Goal: Task Accomplishment & Management: Manage account settings

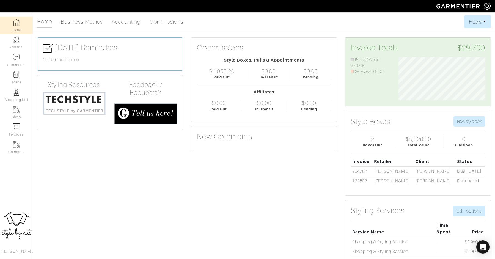
click at [18, 36] on link "Clients" at bounding box center [16, 42] width 33 height 17
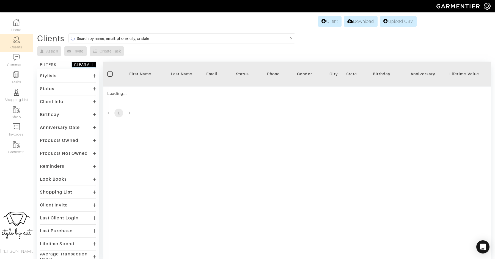
click at [152, 38] on input at bounding box center [183, 38] width 212 height 7
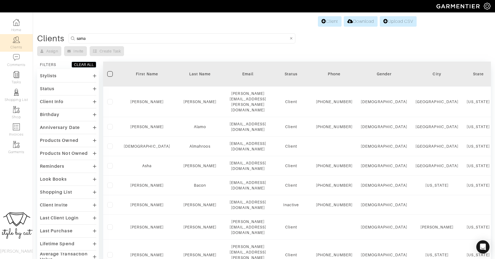
type input "samantha"
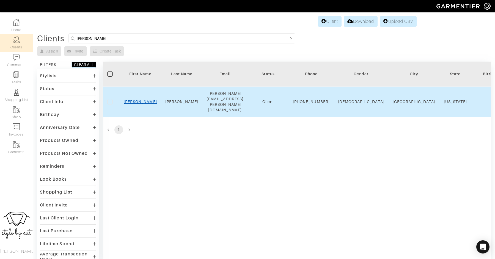
click at [133, 99] on link "Samantha" at bounding box center [140, 101] width 33 height 4
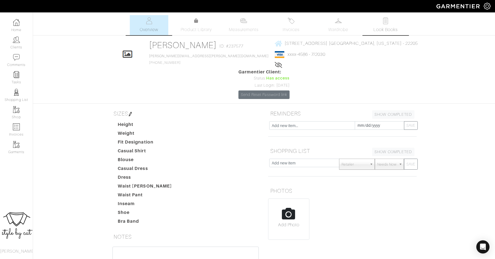
click at [394, 23] on link "Look Books" at bounding box center [385, 25] width 38 height 20
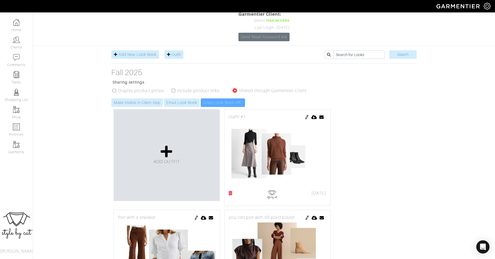
scroll to position [52, 0]
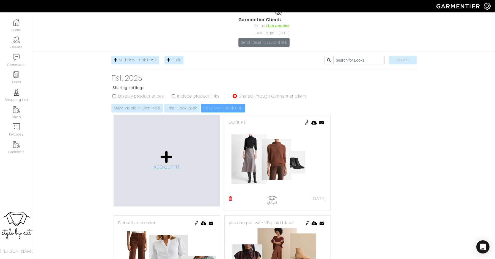
click at [163, 150] on icon at bounding box center [166, 156] width 12 height 13
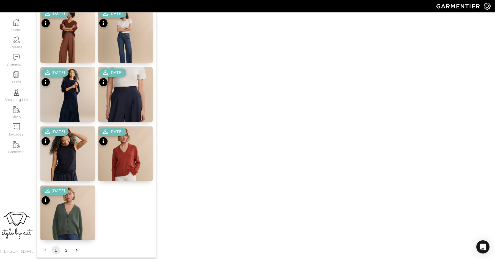
scroll to position [639, 0]
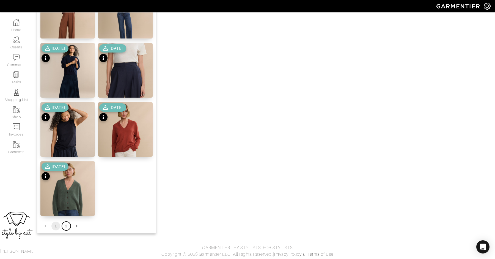
click at [67, 226] on button "2" at bounding box center [66, 225] width 9 height 9
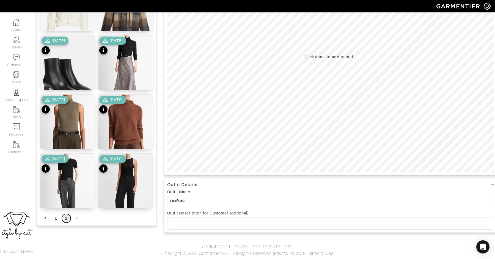
scroll to position [114, 0]
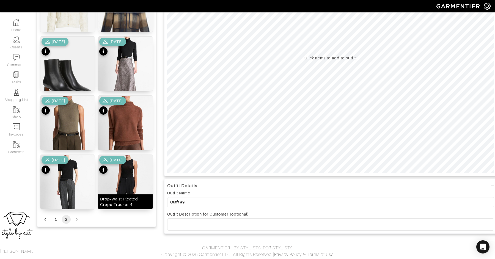
click at [117, 181] on img at bounding box center [125, 193] width 54 height 76
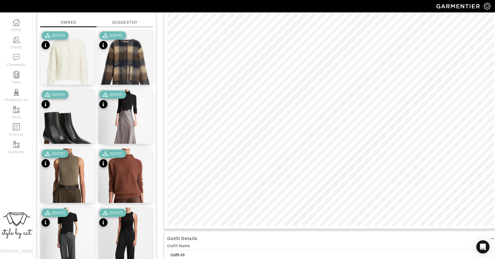
scroll to position [68, 0]
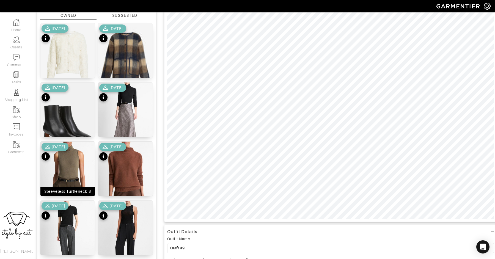
click at [69, 170] on img at bounding box center [67, 179] width 54 height 76
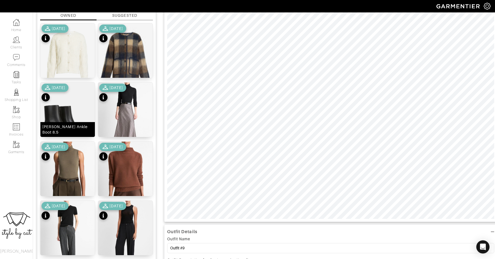
click at [46, 115] on img at bounding box center [67, 120] width 54 height 76
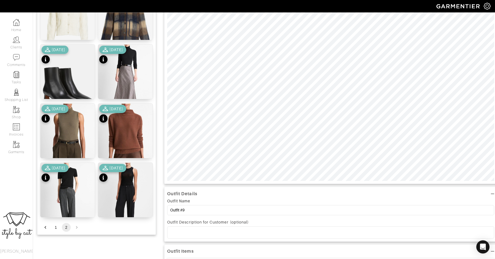
scroll to position [113, 0]
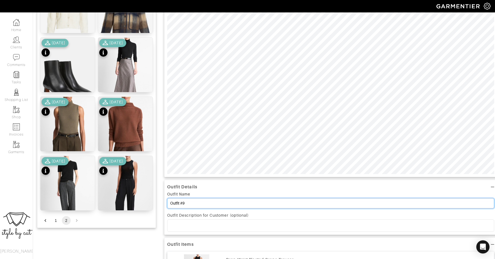
drag, startPoint x: 196, startPoint y: 206, endPoint x: 156, endPoint y: 199, distance: 40.2
click at [156, 199] on div "Add items OWNED SUGGESTED Hale Cardigan S 10/01/25 Janet Jacket XS 10/01/25 Har…" at bounding box center [263, 160] width 453 height 445
type input "pair with VB plaid blazer OR cardigan for me casual look"
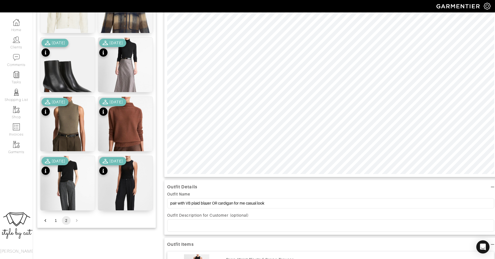
click at [56, 224] on div "Add items OWNED SUGGESTED Hale Cardigan S 10/01/25 Janet Jacket XS 10/01/25 Har…" at bounding box center [96, 84] width 119 height 287
click at [55, 222] on button "1" at bounding box center [55, 220] width 9 height 9
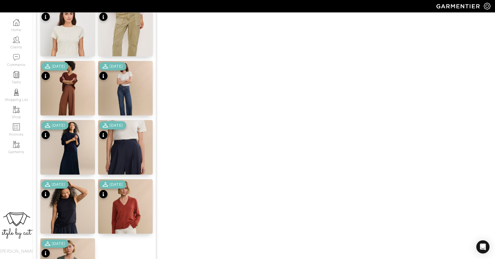
scroll to position [639, 0]
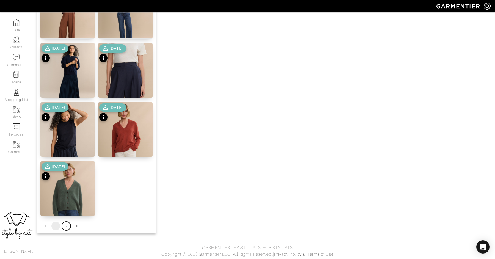
click at [66, 226] on button "2" at bounding box center [66, 225] width 9 height 9
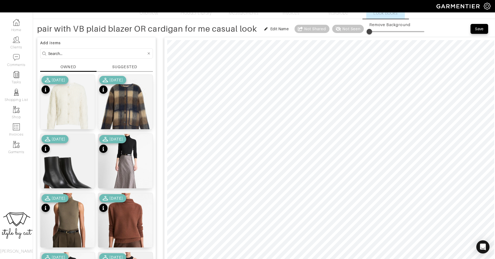
scroll to position [18, 0]
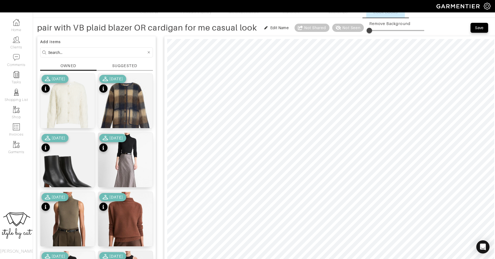
click at [68, 85] on div "10/01/25" at bounding box center [54, 84] width 27 height 19
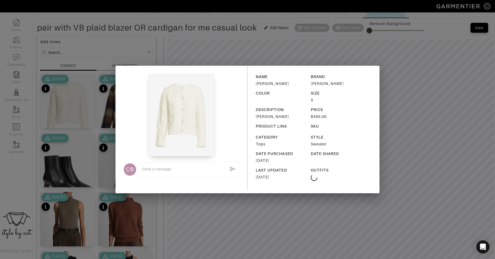
click at [180, 232] on div "CB x NAME Hale Cardigan BRAND Tanya Taylor COLOR SIZE S DESCRIPTION Hale Cardig…" at bounding box center [247, 129] width 495 height 259
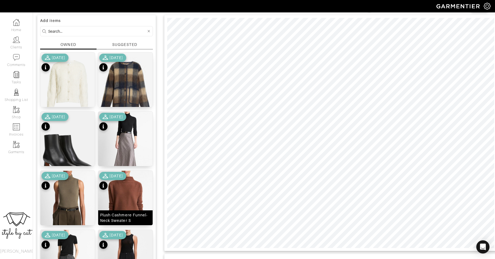
scroll to position [27, 0]
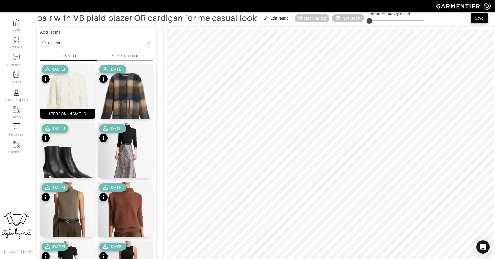
click at [67, 93] on img at bounding box center [67, 98] width 54 height 68
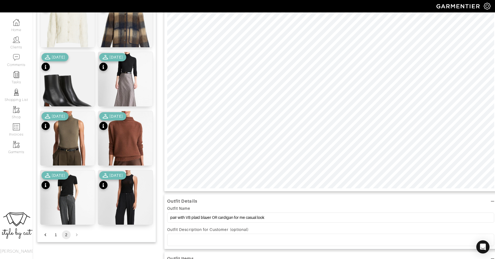
scroll to position [107, 0]
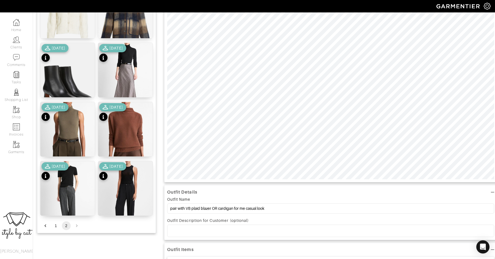
click at [449, 198] on div "Outfit Details Outfit Name pair with VB plaid blazer OR cardigan for me casual …" at bounding box center [330, 187] width 333 height 489
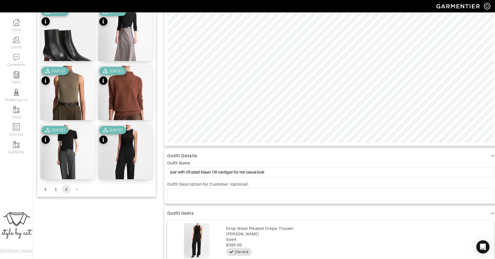
click at [443, 144] on div at bounding box center [330, 28] width 333 height 236
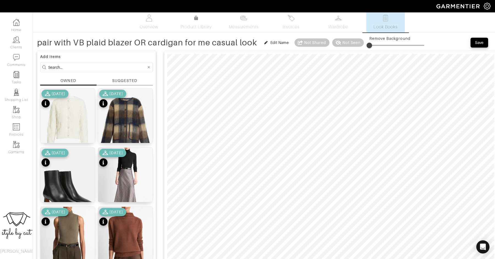
scroll to position [0, 0]
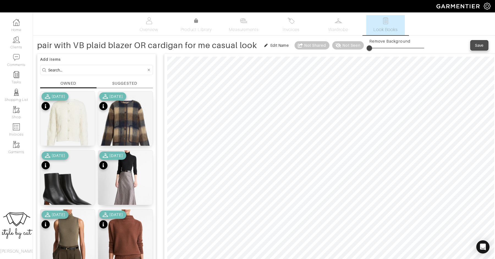
click at [476, 45] on div "Save" at bounding box center [478, 45] width 9 height 5
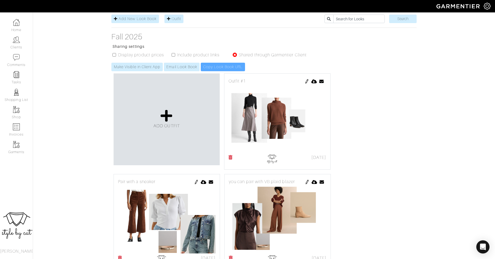
scroll to position [92, 0]
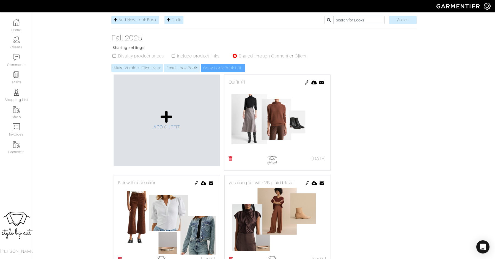
click at [165, 110] on icon at bounding box center [166, 116] width 12 height 13
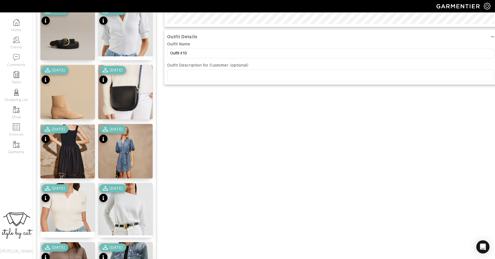
scroll to position [263, 0]
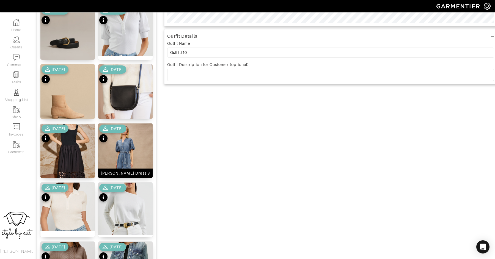
click at [134, 148] on img at bounding box center [125, 164] width 54 height 82
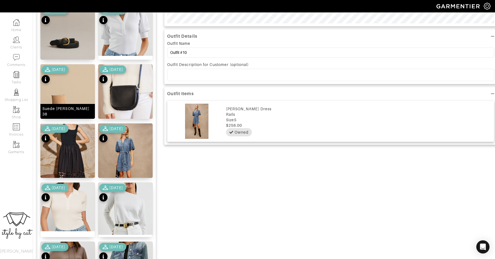
click at [70, 106] on img at bounding box center [67, 96] width 54 height 65
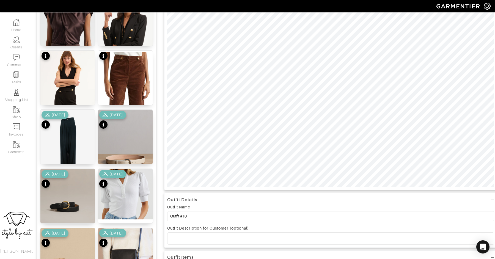
scroll to position [112, 0]
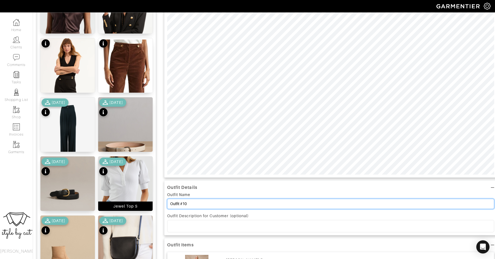
drag, startPoint x: 196, startPoint y: 205, endPoint x: 133, endPoint y: 197, distance: 63.7
type input "pair with tall black boot to dress up"
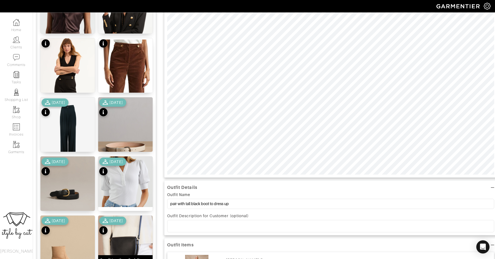
click at [128, 238] on img at bounding box center [125, 247] width 54 height 65
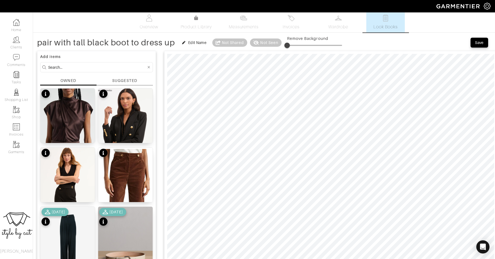
scroll to position [3, 0]
click at [476, 43] on div "Save" at bounding box center [478, 42] width 9 height 5
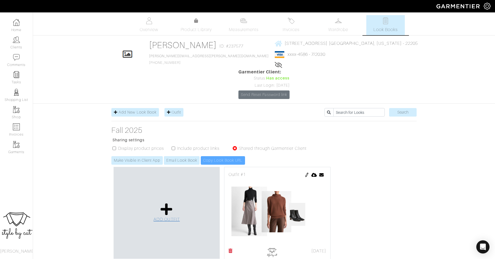
click at [168, 217] on span "ADD OUTFIT" at bounding box center [166, 219] width 26 height 5
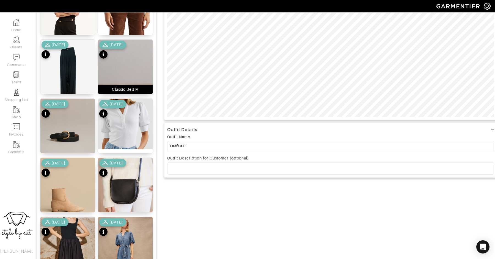
scroll to position [172, 0]
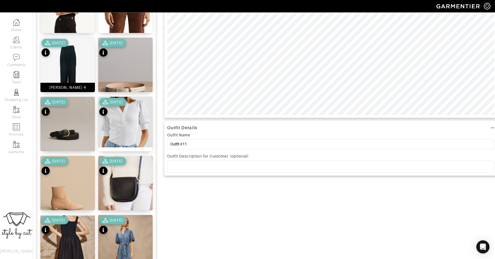
click at [65, 58] on img at bounding box center [67, 72] width 54 height 68
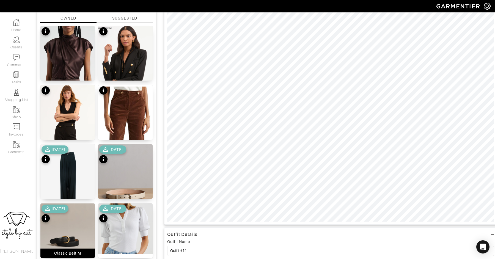
scroll to position [62, 0]
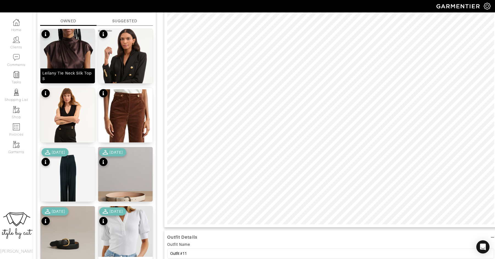
click at [78, 43] on img at bounding box center [67, 71] width 54 height 85
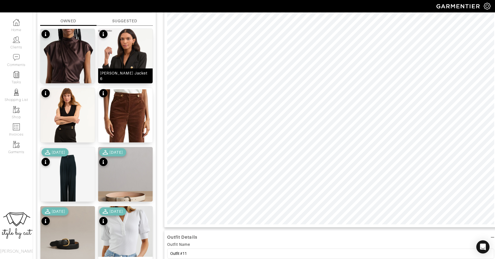
click at [113, 55] on img at bounding box center [125, 74] width 54 height 90
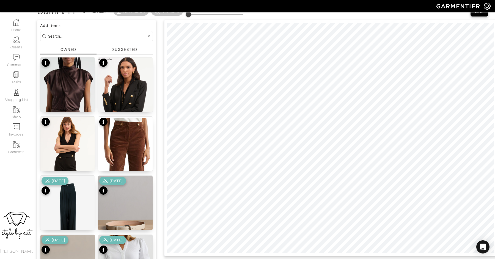
scroll to position [33, 0]
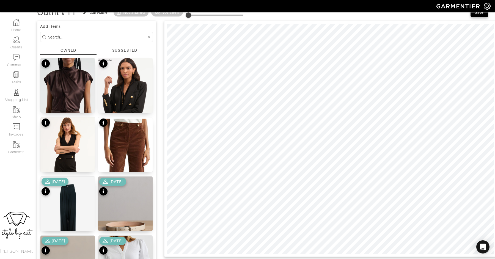
click at [222, 255] on div at bounding box center [330, 139] width 333 height 236
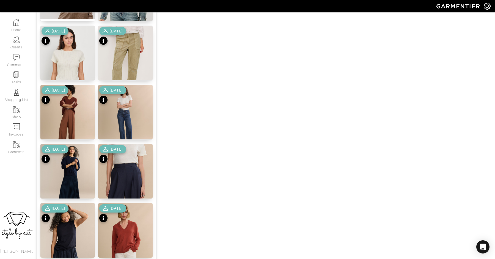
scroll to position [539, 0]
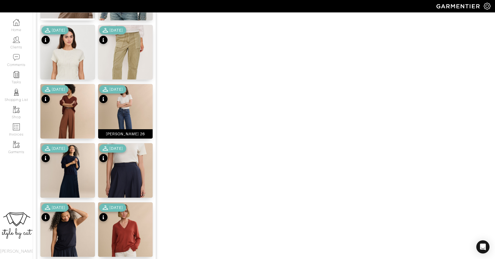
click at [133, 96] on img at bounding box center [125, 116] width 54 height 65
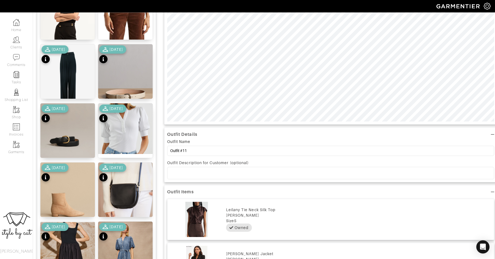
scroll to position [166, 0]
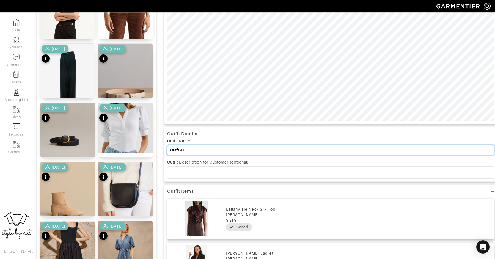
drag, startPoint x: 190, startPoint y: 152, endPoint x: 156, endPoint y: 149, distance: 34.8
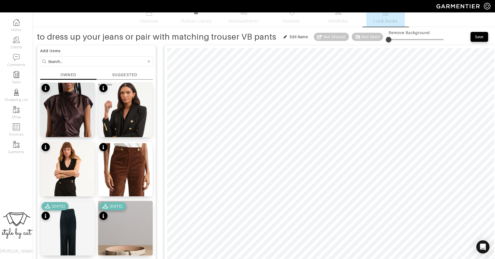
scroll to position [0, 0]
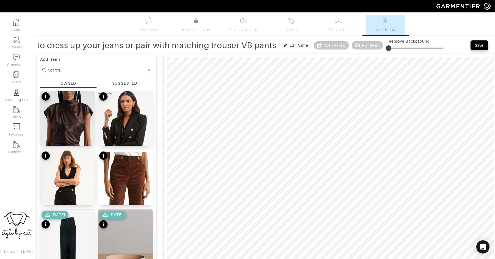
type input "to dress up your jeans or pair with matching trouser VB pants"
click at [477, 44] on div "Save" at bounding box center [478, 45] width 9 height 5
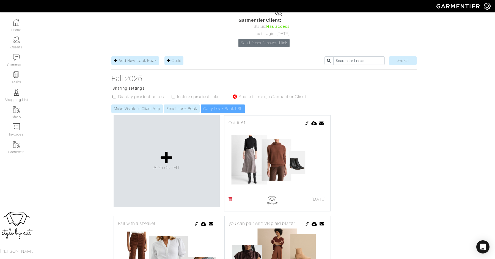
scroll to position [52, 0]
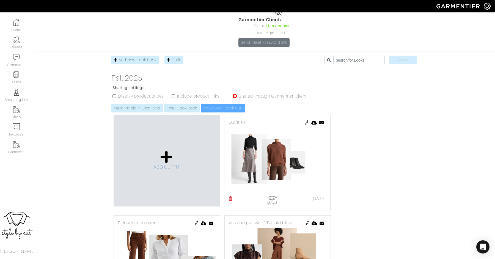
click at [169, 150] on icon at bounding box center [166, 156] width 12 height 13
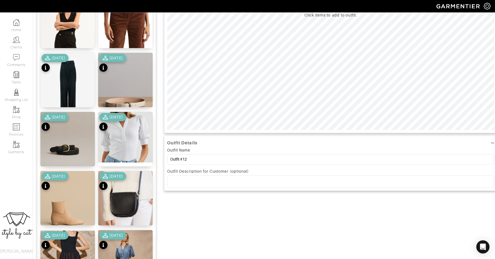
scroll to position [149, 0]
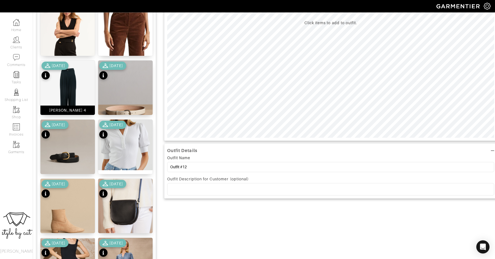
click at [75, 83] on img at bounding box center [67, 94] width 54 height 68
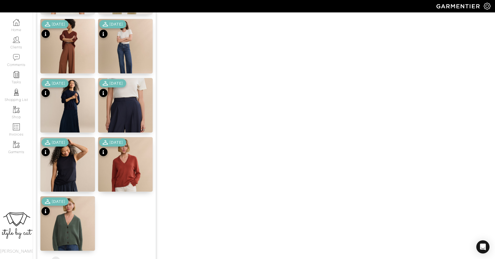
scroll to position [639, 0]
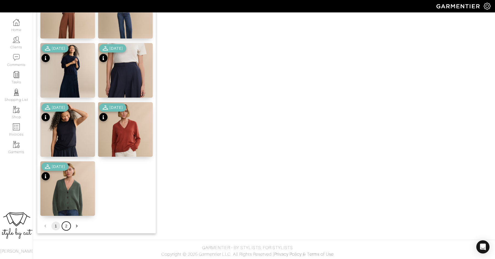
click at [64, 224] on button "2" at bounding box center [66, 225] width 9 height 9
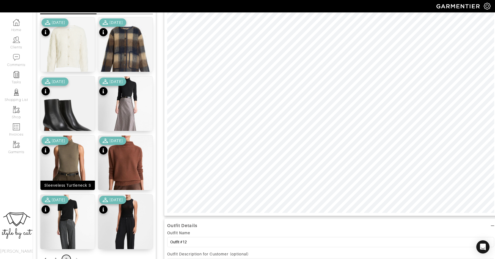
scroll to position [65, 0]
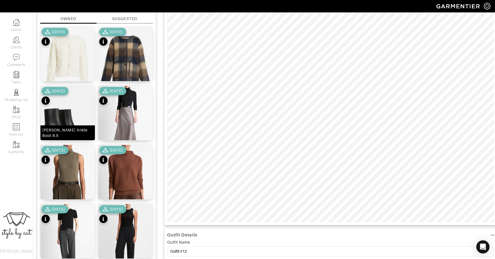
click at [71, 121] on img at bounding box center [67, 124] width 54 height 76
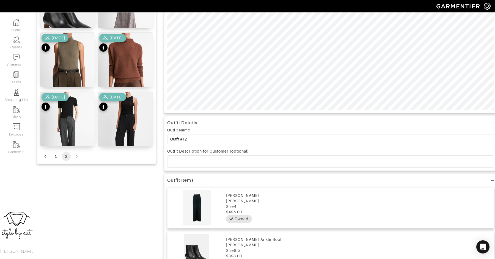
scroll to position [218, 0]
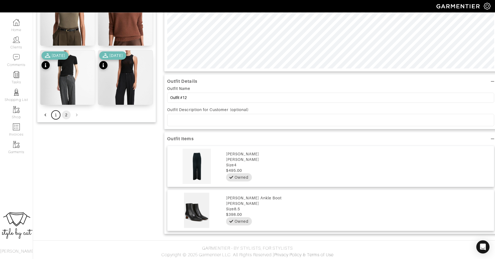
click at [54, 112] on button "1" at bounding box center [55, 114] width 9 height 9
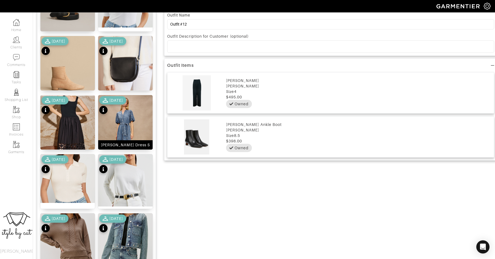
scroll to position [306, 0]
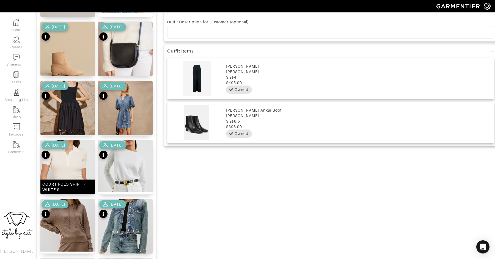
click at [80, 156] on img at bounding box center [67, 164] width 54 height 49
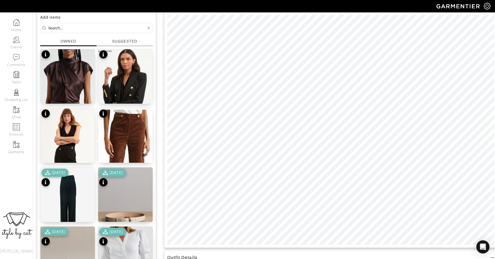
scroll to position [146, 0]
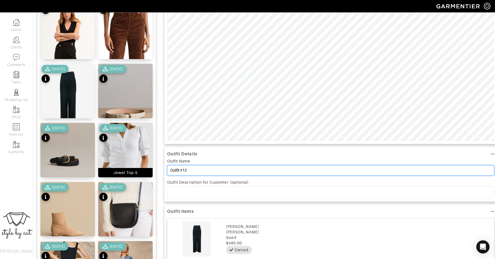
drag, startPoint x: 187, startPoint y: 170, endPoint x: 147, endPoint y: 171, distance: 39.6
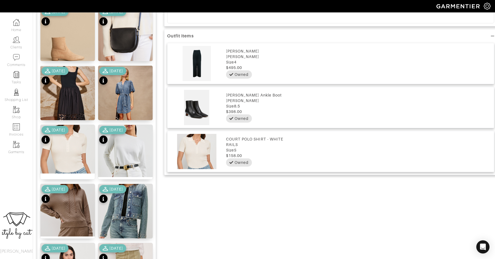
scroll to position [639, 0]
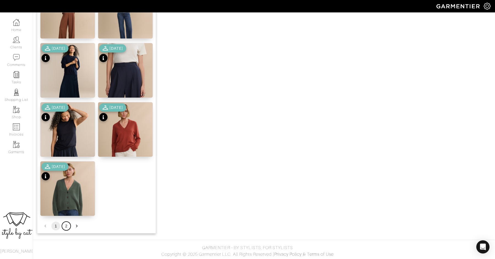
click at [65, 225] on button "2" at bounding box center [66, 225] width 9 height 9
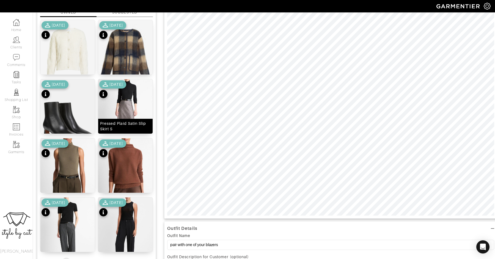
scroll to position [0, 0]
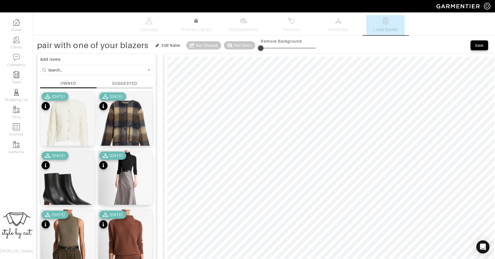
click at [68, 227] on div "10/01/25" at bounding box center [54, 219] width 27 height 19
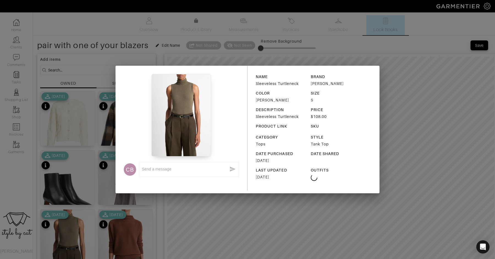
click at [206, 137] on img at bounding box center [180, 115] width 59 height 82
click at [86, 207] on div "CB x NAME Sleeveless Turtleneck BRAND VINCE COLOR Heather Cypress SIZE S DESCRI…" at bounding box center [247, 129] width 495 height 259
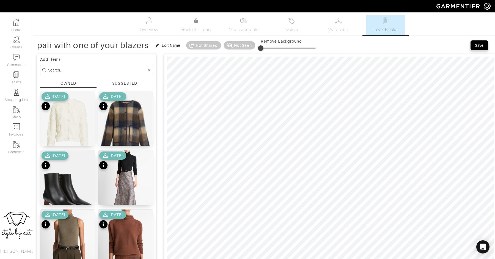
click at [67, 229] on div "10/01/25" at bounding box center [54, 219] width 27 height 19
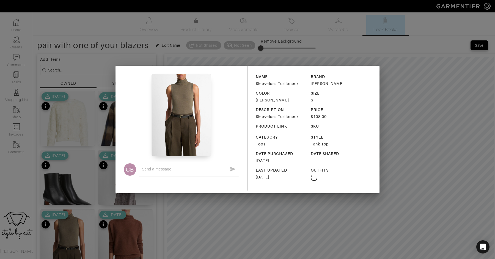
click at [73, 236] on div "CB x NAME Sleeveless Turtleneck BRAND VINCE COLOR Heather Cypress SIZE S DESCRI…" at bounding box center [247, 129] width 495 height 259
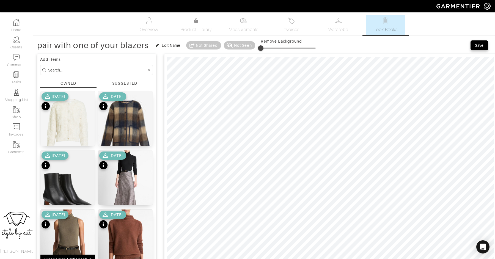
click at [59, 239] on img at bounding box center [67, 247] width 54 height 76
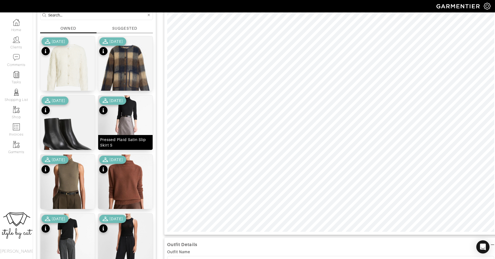
scroll to position [56, 0]
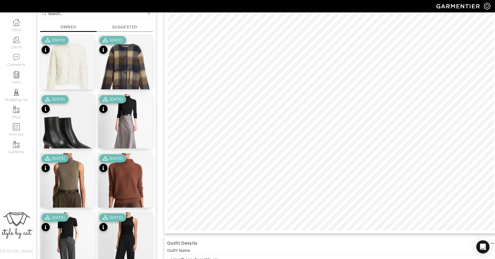
click at [309, 239] on div "Outfit Details Outfit Name pair with one of your blazers Outfit Description for…" at bounding box center [330, 239] width 333 height 489
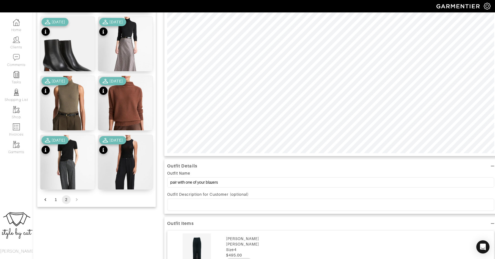
scroll to position [135, 0]
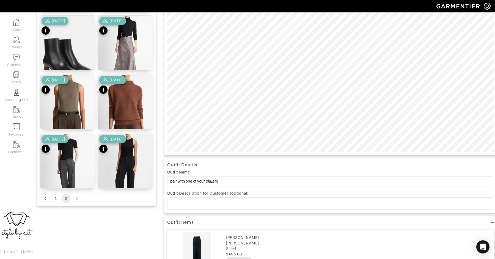
click at [230, 186] on div "Outfit Name pair with one of your blazers" at bounding box center [330, 179] width 327 height 20
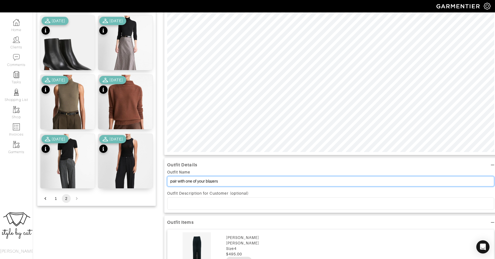
click at [229, 182] on input "pair with one of your blazers" at bounding box center [330, 181] width 327 height 10
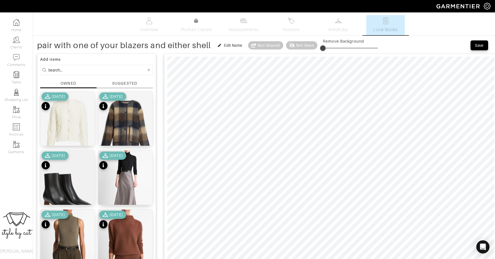
type input "pair with one of your blazers and either shell"
click at [475, 43] on div "Save" at bounding box center [478, 45] width 9 height 5
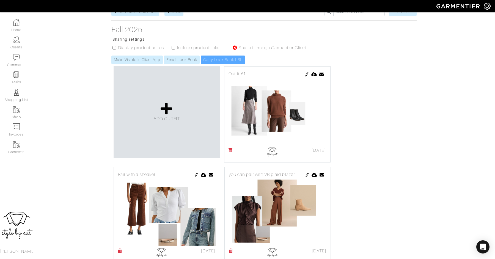
scroll to position [78, 0]
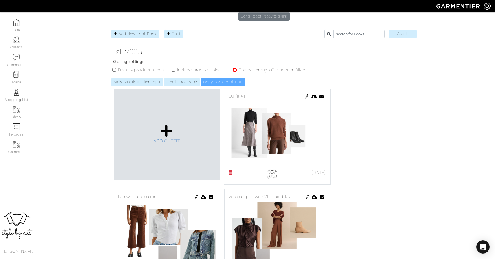
click at [162, 138] on span "ADD OUTFIT" at bounding box center [166, 140] width 26 height 5
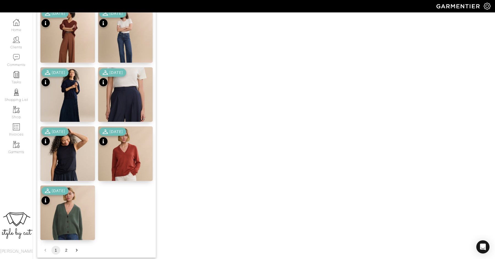
scroll to position [615, 0]
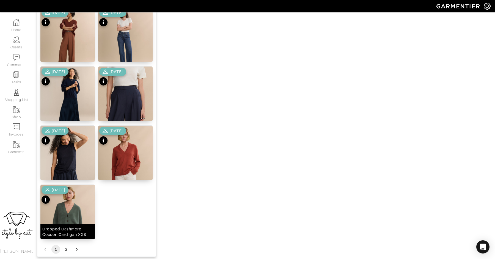
click at [65, 211] on img at bounding box center [67, 217] width 54 height 65
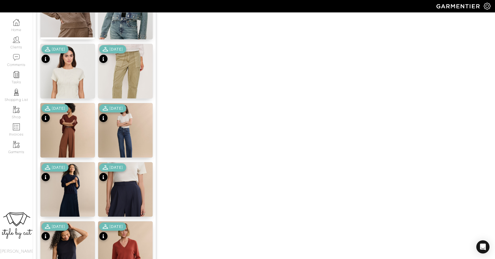
scroll to position [505, 0]
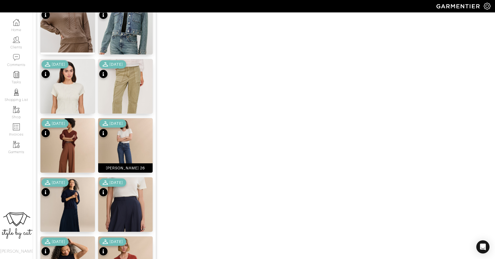
click at [136, 129] on img at bounding box center [125, 150] width 54 height 65
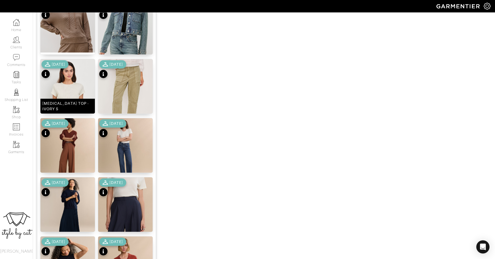
click at [71, 83] on img at bounding box center [67, 100] width 54 height 82
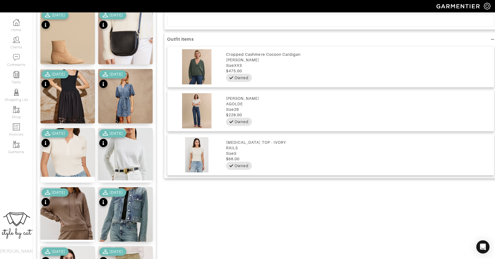
scroll to position [36, 0]
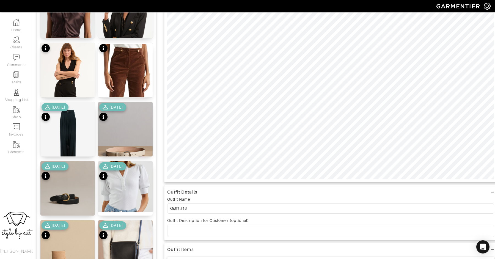
scroll to position [113, 0]
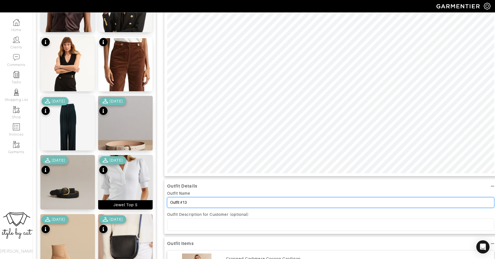
drag, startPoint x: 197, startPoint y: 203, endPoint x: 152, endPoint y: 199, distance: 44.7
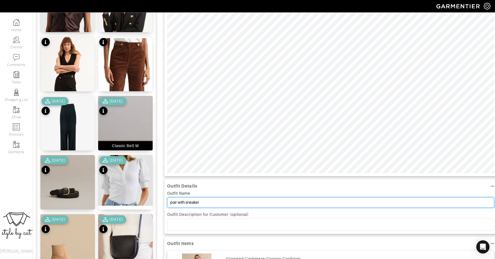
type input "pair with sneaker"
click at [137, 116] on img at bounding box center [125, 128] width 54 height 65
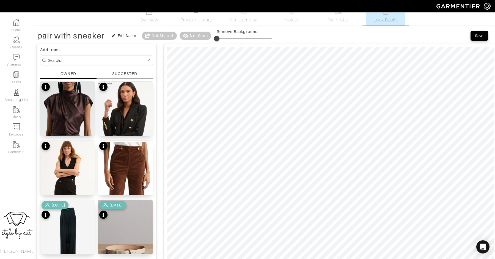
scroll to position [2, 0]
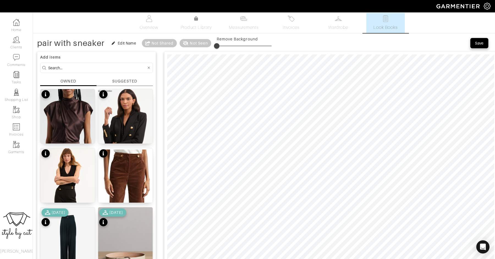
click at [478, 42] on div "Save" at bounding box center [478, 42] width 9 height 5
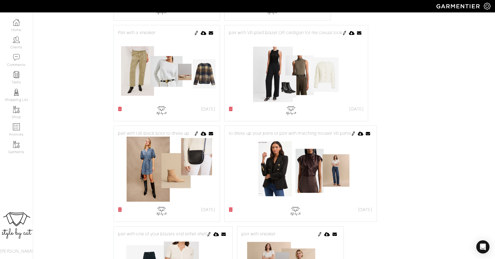
scroll to position [605, 0]
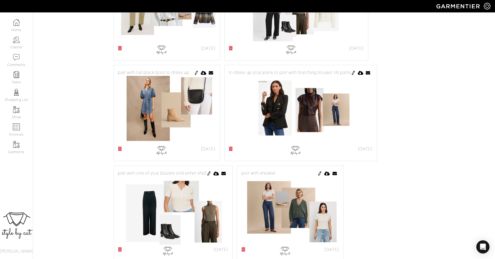
click at [303, 92] on img at bounding box center [301, 110] width 98 height 69
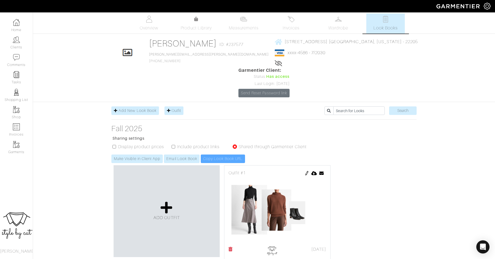
scroll to position [0, 0]
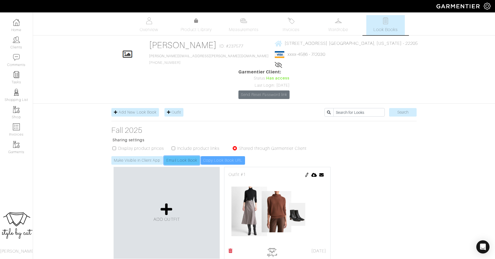
click at [184, 156] on link "Email Look Book" at bounding box center [182, 160] width 36 height 9
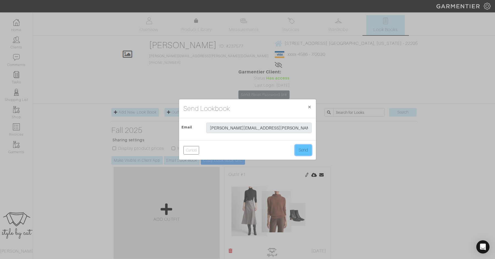
click at [309, 150] on button "Send" at bounding box center [303, 150] width 16 height 10
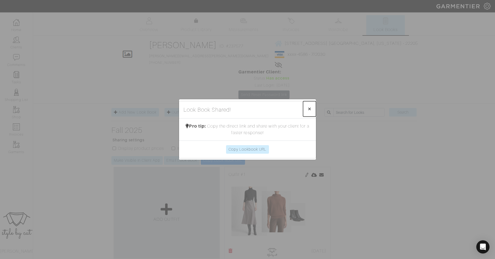
click at [307, 110] on span "×" at bounding box center [309, 108] width 4 height 7
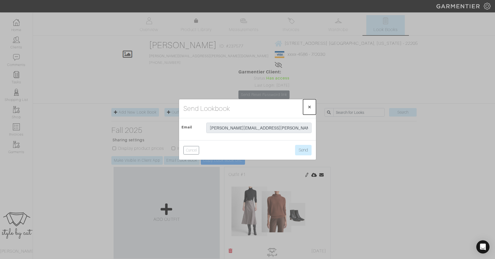
click at [311, 108] on span "×" at bounding box center [309, 106] width 4 height 7
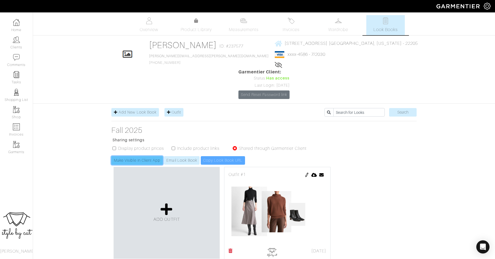
click at [120, 156] on link "Make Visible in Client App" at bounding box center [136, 160] width 51 height 9
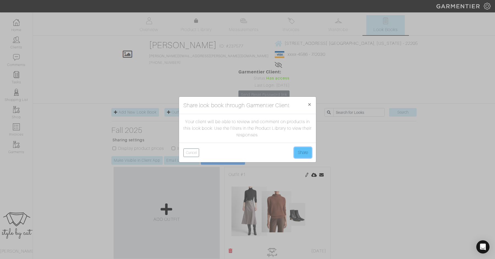
click at [300, 154] on button "Share" at bounding box center [302, 152] width 17 height 10
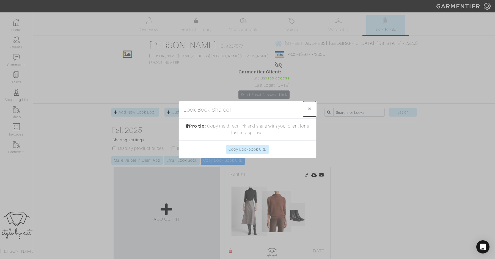
click at [308, 110] on span "×" at bounding box center [309, 108] width 4 height 7
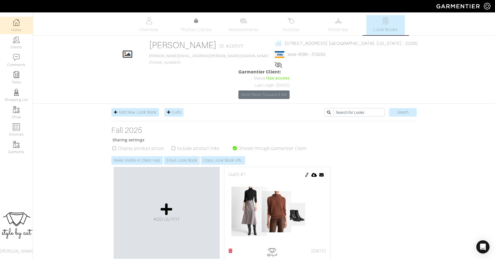
click at [18, 24] on img at bounding box center [16, 22] width 7 height 7
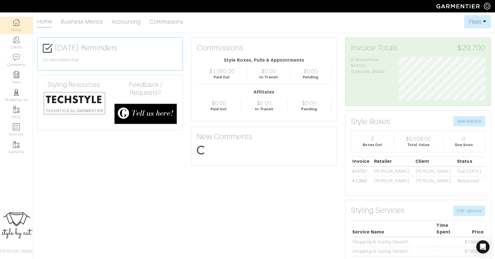
scroll to position [43, 95]
click at [366, 171] on link "#24787" at bounding box center [359, 171] width 15 height 5
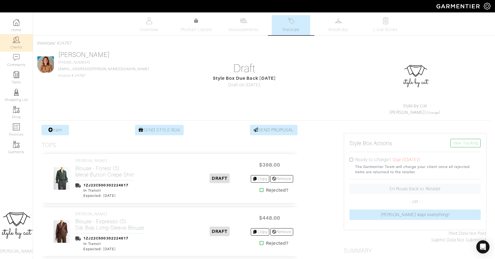
click at [16, 43] on img at bounding box center [16, 39] width 7 height 7
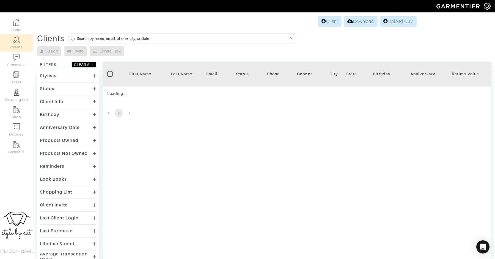
click at [178, 39] on input at bounding box center [183, 38] width 212 height 7
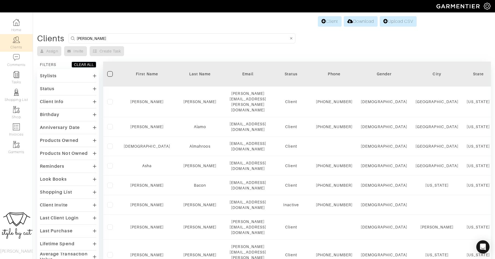
type input "maggie"
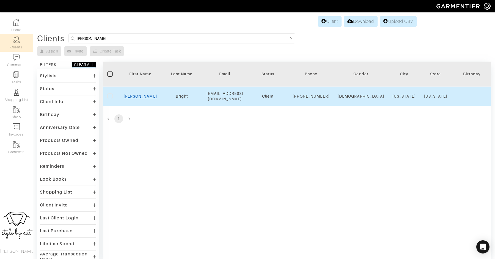
click at [138, 98] on link "Maggie" at bounding box center [140, 96] width 33 height 4
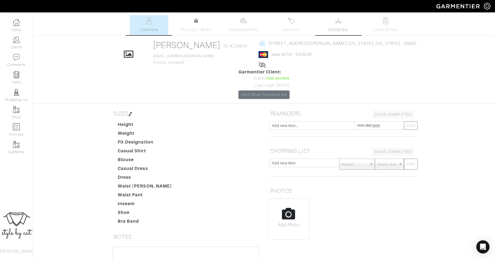
click at [353, 27] on link "Wardrobe" at bounding box center [338, 25] width 38 height 20
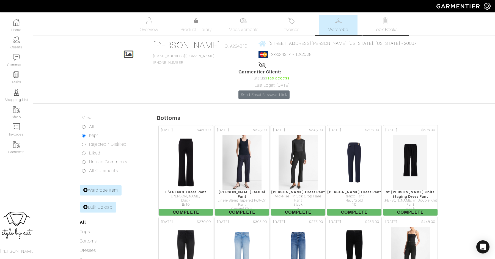
click at [387, 23] on img at bounding box center [385, 20] width 7 height 7
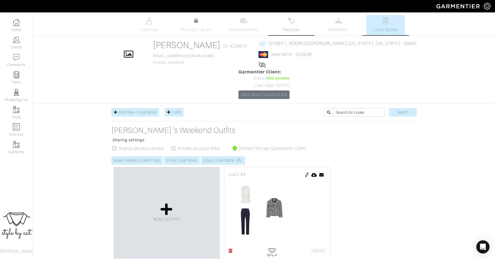
click at [293, 26] on link "Invoices" at bounding box center [290, 25] width 38 height 20
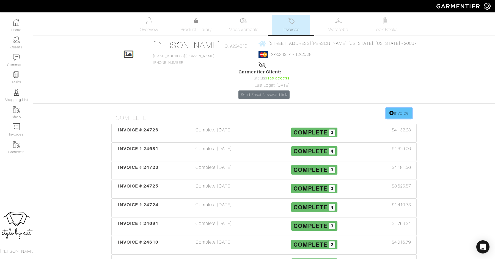
click at [398, 108] on link "Invoice" at bounding box center [398, 113] width 26 height 10
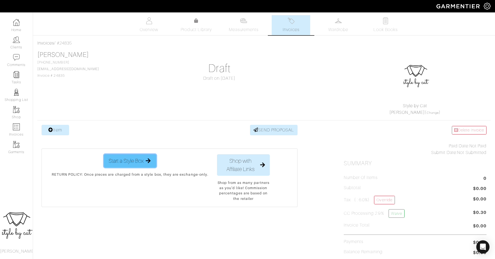
click at [119, 158] on span "Start a Style Box" at bounding box center [126, 161] width 35 height 8
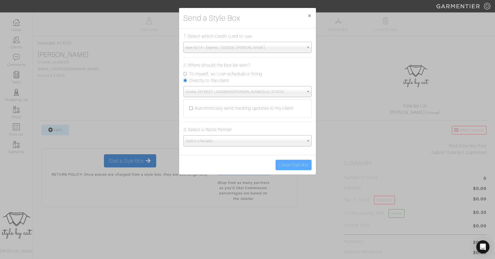
click at [233, 71] on label "To myself, so I can schedule a fitting" at bounding box center [225, 74] width 73 height 7
click at [187, 72] on input "To myself, so I can schedule a fitting" at bounding box center [185, 74] width 4 height 4
radio input "true"
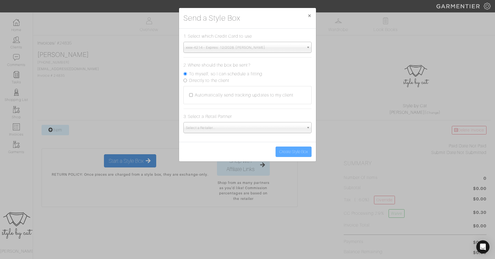
click at [208, 129] on span "Select a Retailer..." at bounding box center [245, 127] width 118 height 11
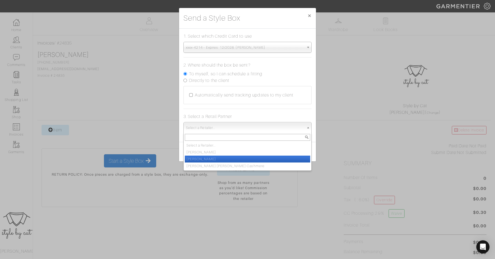
scroll to position [41, 0]
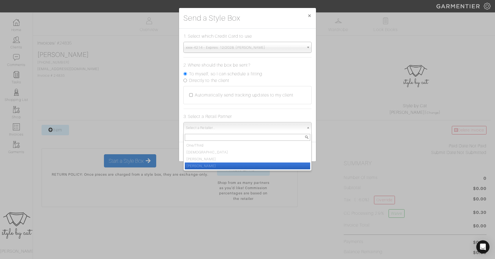
click at [208, 163] on li "Vince" at bounding box center [247, 165] width 125 height 7
select select "19"
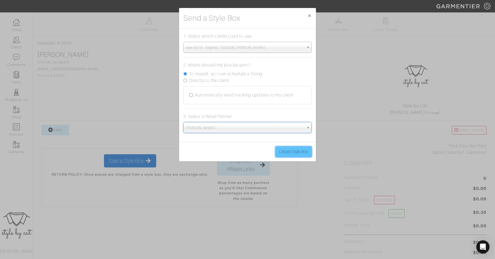
click at [286, 150] on button "Create Style Box" at bounding box center [293, 151] width 36 height 10
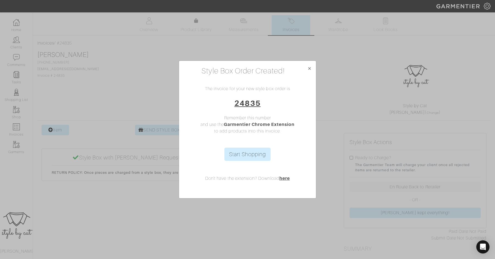
click at [264, 162] on div "Start Shopping Don't have the extension? Download here" at bounding box center [247, 170] width 137 height 55
click at [262, 156] on link "Start Shopping" at bounding box center [247, 154] width 46 height 13
click at [309, 65] on span "×" at bounding box center [309, 68] width 4 height 7
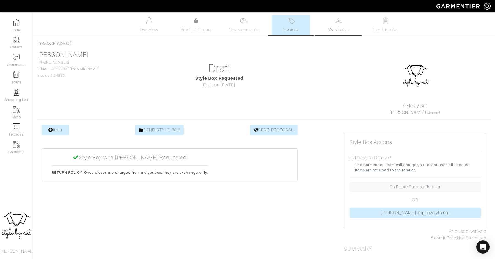
click at [341, 25] on link "Wardrobe" at bounding box center [338, 25] width 38 height 20
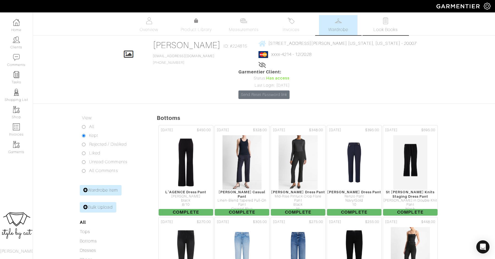
click at [387, 28] on span "Look Books" at bounding box center [385, 29] width 24 height 7
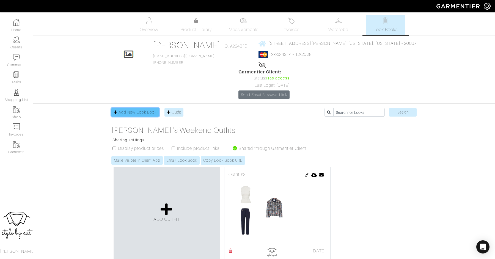
click at [139, 110] on span "Add New Look Book" at bounding box center [137, 112] width 38 height 4
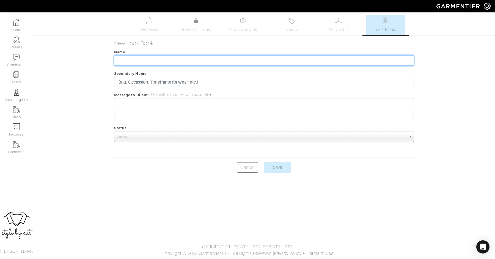
click at [155, 62] on input "text" at bounding box center [263, 60] width 299 height 10
type input "Fall Work Looks"
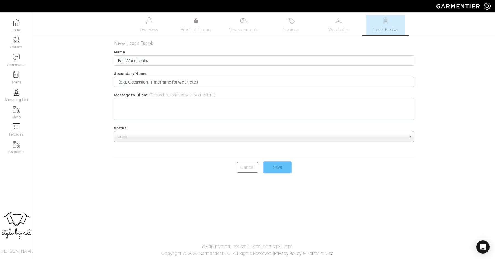
click at [278, 166] on input "Save" at bounding box center [276, 167] width 27 height 10
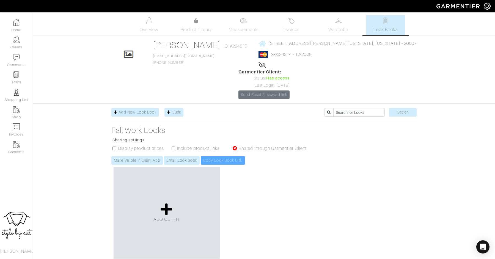
click at [177, 194] on div "ADD OUTFIT" at bounding box center [166, 213] width 106 height 92
click at [165, 202] on icon at bounding box center [166, 208] width 12 height 13
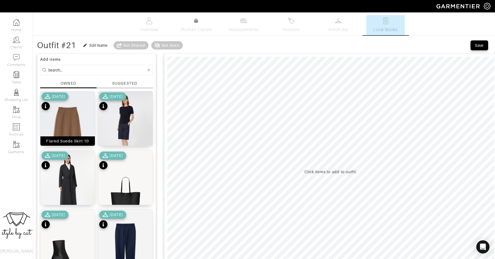
click at [79, 120] on img at bounding box center [67, 127] width 54 height 73
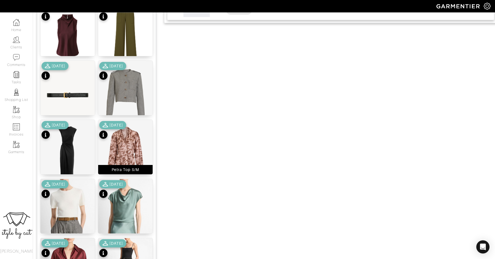
click at [129, 155] on img at bounding box center [125, 154] width 54 height 68
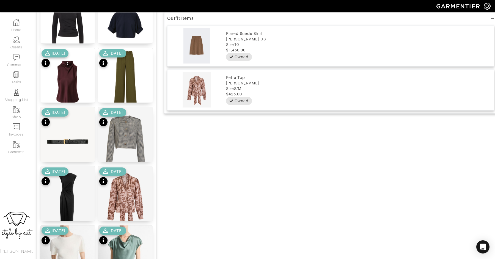
scroll to position [340, 0]
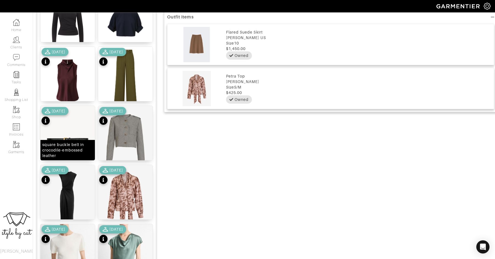
click at [73, 130] on img at bounding box center [67, 140] width 54 height 68
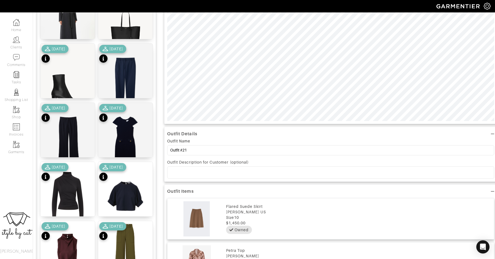
scroll to position [0, 0]
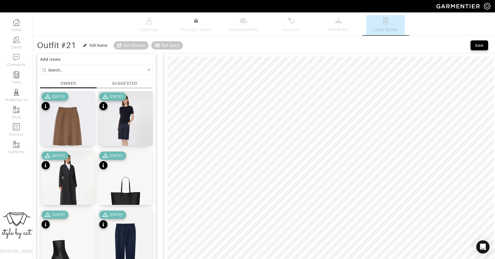
click at [134, 71] on input at bounding box center [97, 69] width 98 height 7
type input "belt"
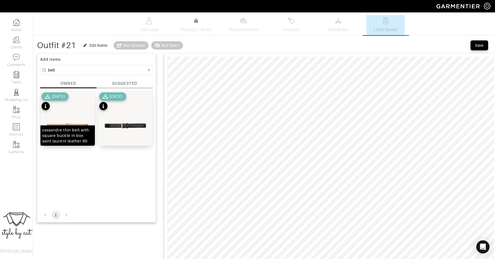
click at [78, 119] on img at bounding box center [67, 125] width 54 height 68
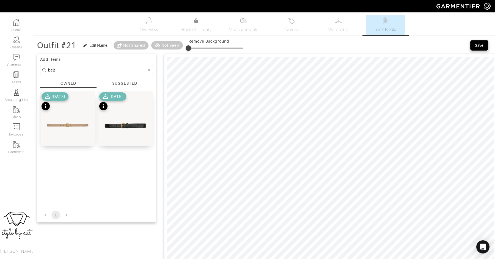
click at [479, 47] on div "Save" at bounding box center [478, 45] width 9 height 5
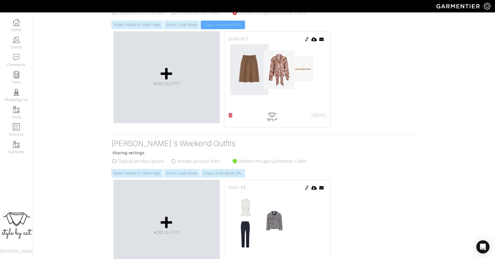
scroll to position [136, 0]
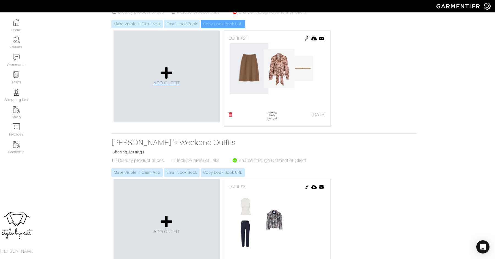
click at [162, 80] on span "ADD OUTFIT" at bounding box center [166, 82] width 26 height 5
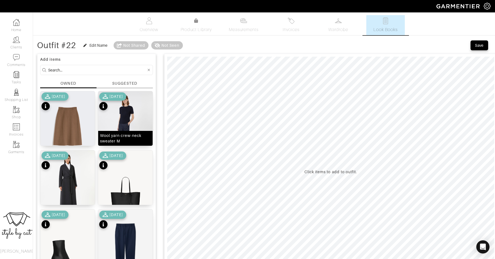
click at [129, 116] on img at bounding box center [125, 127] width 54 height 73
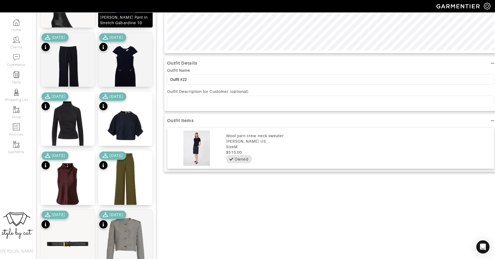
scroll to position [237, 0]
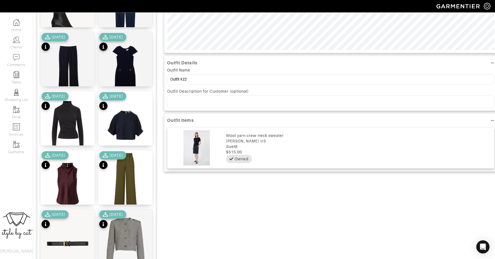
click at [123, 227] on div "[DATE]" at bounding box center [112, 219] width 27 height 19
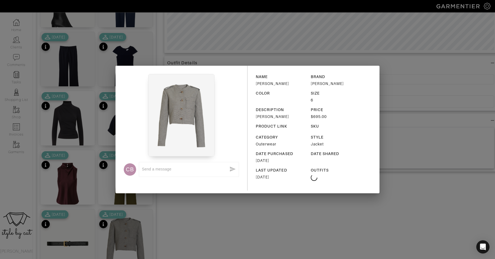
click at [135, 215] on div "CB x NAME [PERSON_NAME] BRAND [PERSON_NAME] COLOR SIZE 6 DESCRIPTION [PERSON_NA…" at bounding box center [247, 129] width 495 height 259
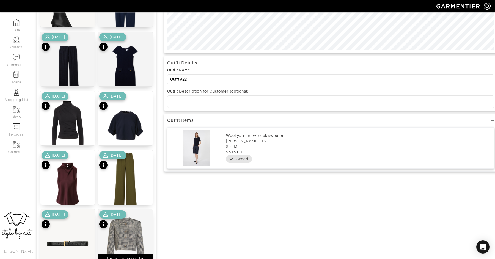
click at [134, 225] on img at bounding box center [125, 243] width 54 height 68
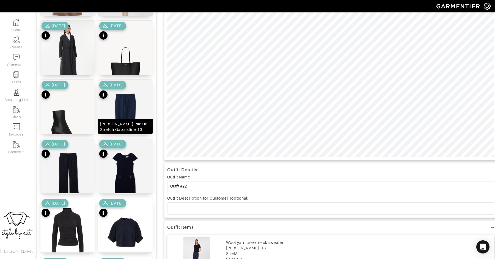
scroll to position [135, 0]
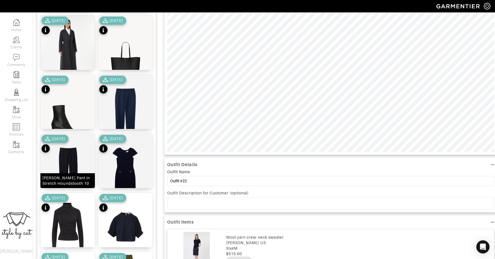
click at [71, 152] on img at bounding box center [67, 177] width 54 height 87
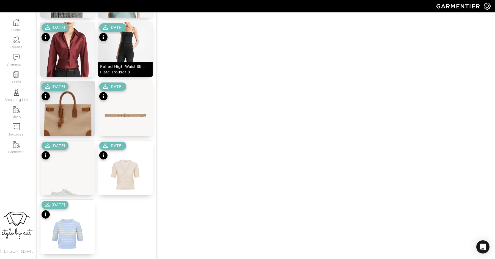
scroll to position [639, 0]
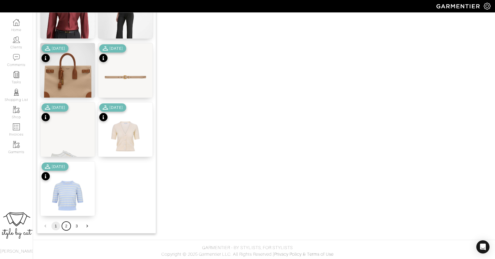
click at [65, 228] on button "2" at bounding box center [66, 225] width 9 height 9
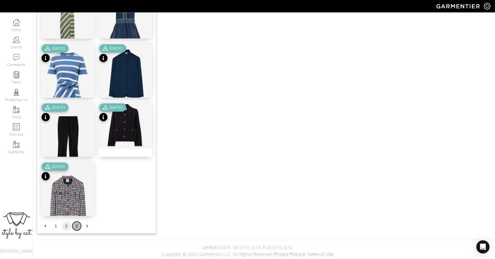
click at [77, 222] on button "3" at bounding box center [76, 225] width 9 height 9
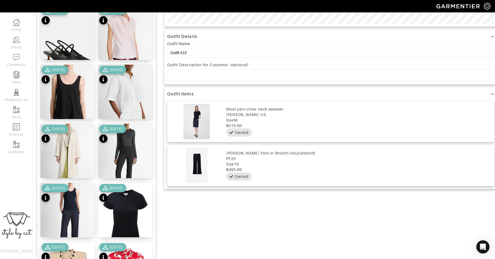
scroll to position [253, 0]
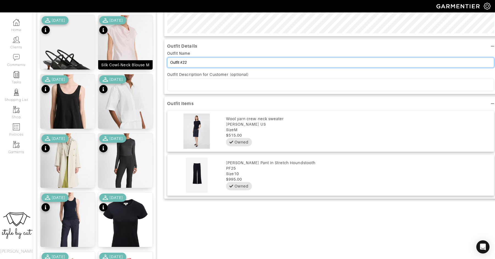
drag, startPoint x: 190, startPoint y: 62, endPoint x: 145, endPoint y: 60, distance: 44.5
click at [145, 60] on div "Add items OWNED SUGGESTED Miller Dickey Jacket 8 3/19/25 Renzo Pant 10 3/19/25 …" at bounding box center [263, 90] width 453 height 585
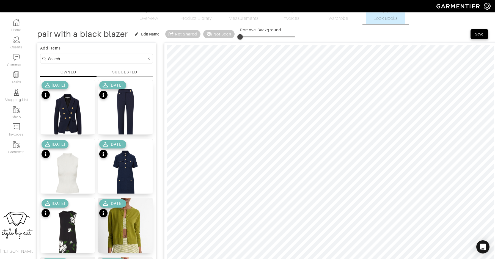
scroll to position [0, 0]
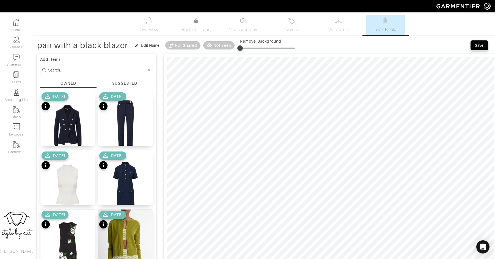
type input "pair with a black blazer"
click at [480, 46] on div "Save" at bounding box center [478, 45] width 9 height 5
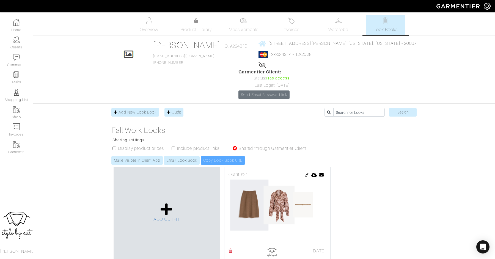
click at [170, 202] on icon at bounding box center [166, 208] width 12 height 13
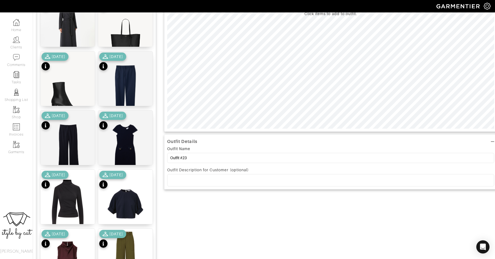
scroll to position [158, 0]
click at [128, 77] on img at bounding box center [125, 94] width 54 height 87
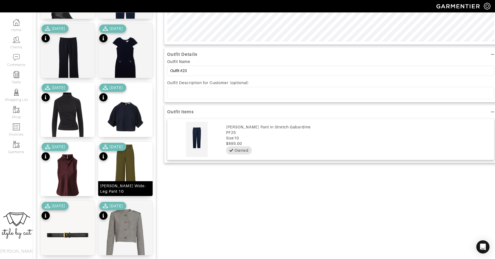
scroll to position [259, 0]
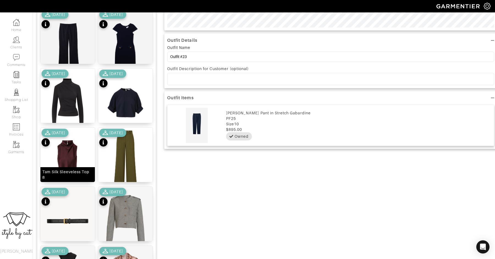
click at [64, 151] on img at bounding box center [67, 161] width 54 height 68
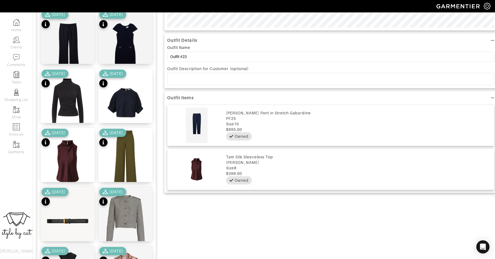
click at [123, 199] on div "[DATE]" at bounding box center [112, 197] width 27 height 19
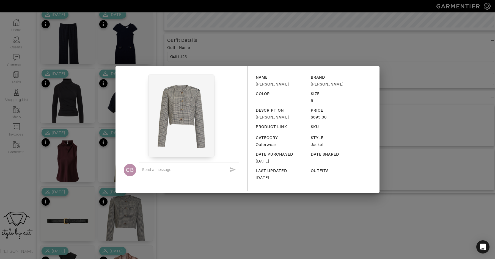
click at [176, 232] on div "CB x NAME [PERSON_NAME] BRAND [PERSON_NAME] COLOR SIZE 6 DESCRIPTION [PERSON_NA…" at bounding box center [247, 129] width 495 height 259
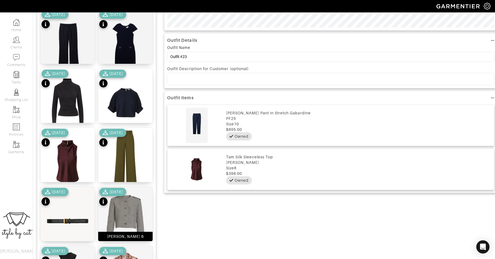
click at [130, 215] on img at bounding box center [125, 221] width 54 height 68
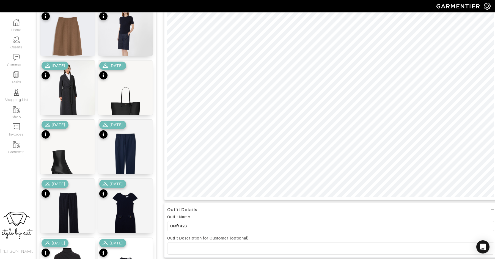
scroll to position [0, 0]
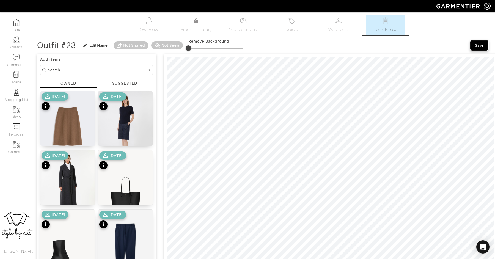
click at [481, 44] on div "Save" at bounding box center [478, 45] width 9 height 5
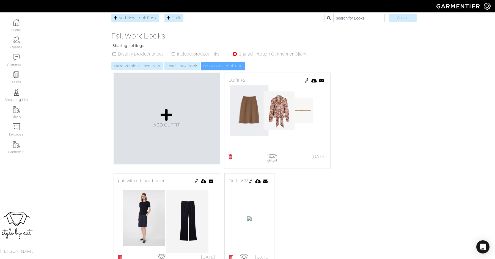
scroll to position [96, 0]
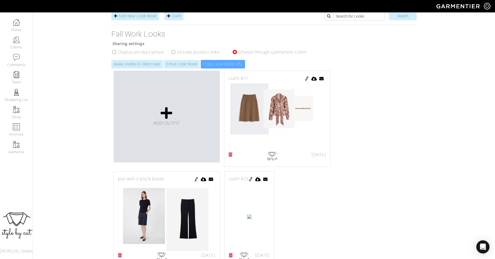
click at [253, 177] on img at bounding box center [250, 179] width 4 height 4
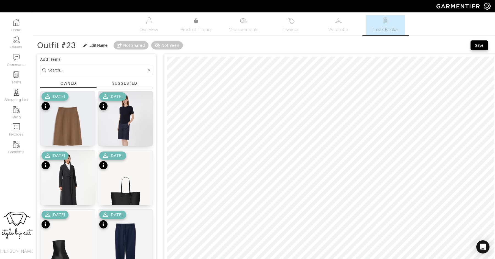
click at [95, 73] on input at bounding box center [97, 69] width 98 height 7
type input "belt"
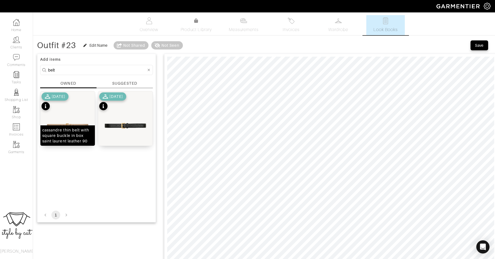
click at [71, 119] on img at bounding box center [67, 125] width 54 height 68
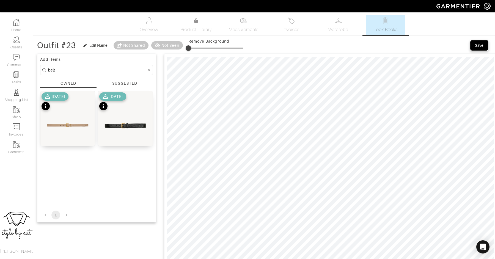
click at [477, 43] on div "Save" at bounding box center [478, 45] width 9 height 5
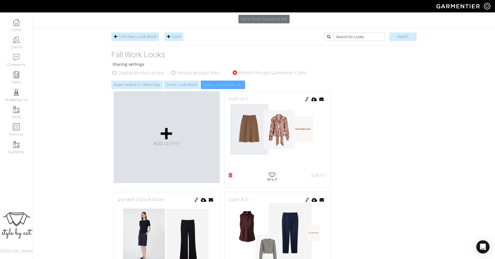
scroll to position [96, 0]
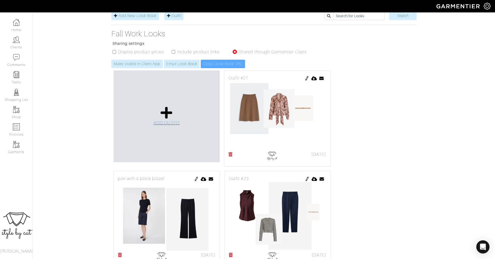
click at [168, 106] on icon at bounding box center [166, 112] width 12 height 13
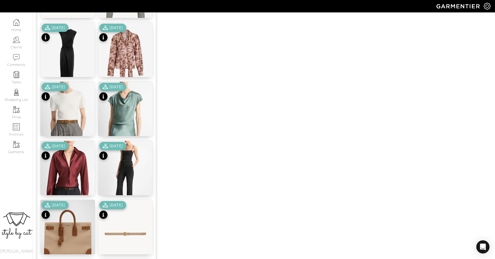
scroll to position [639, 0]
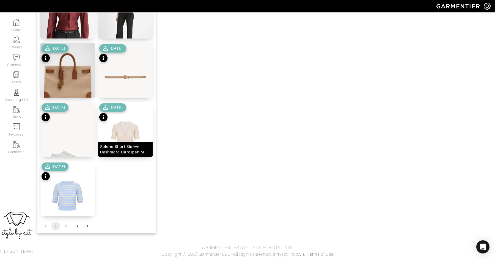
click at [127, 126] on img at bounding box center [125, 136] width 54 height 68
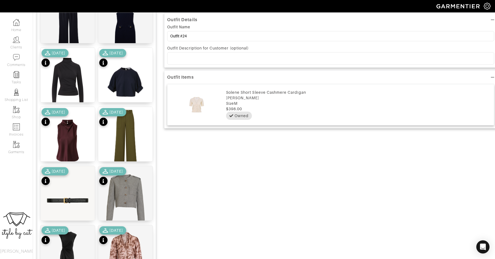
scroll to position [279, 0]
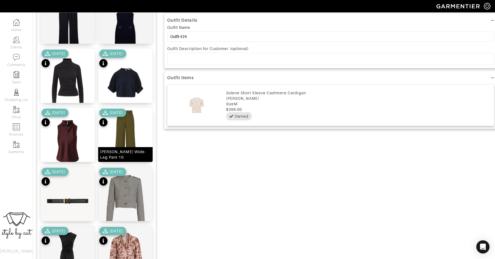
click at [129, 123] on img at bounding box center [125, 141] width 54 height 68
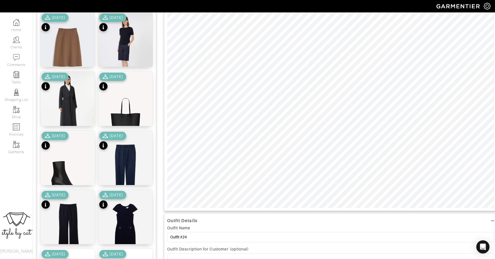
scroll to position [0, 0]
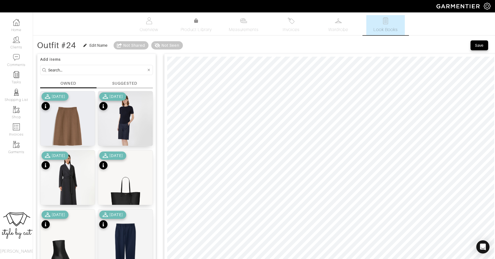
click at [113, 71] on input at bounding box center [97, 69] width 98 height 7
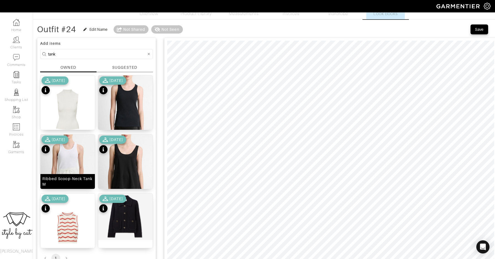
scroll to position [17, 0]
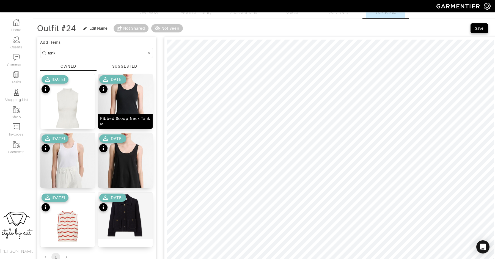
click at [132, 104] on img at bounding box center [125, 112] width 54 height 76
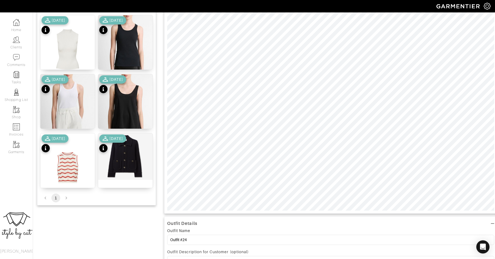
scroll to position [85, 0]
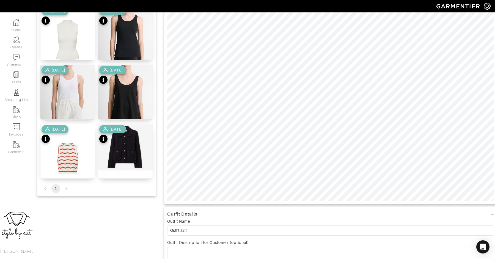
click at [240, 206] on div "Outfit Details Outfit Name Outfit #24 Outfit Description for Customer (optional…" at bounding box center [330, 187] width 333 height 445
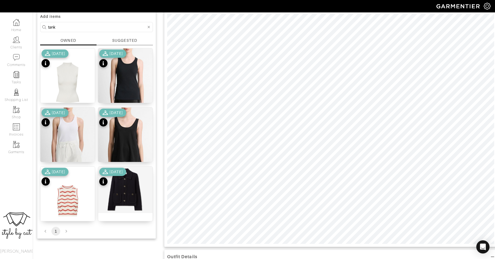
scroll to position [47, 0]
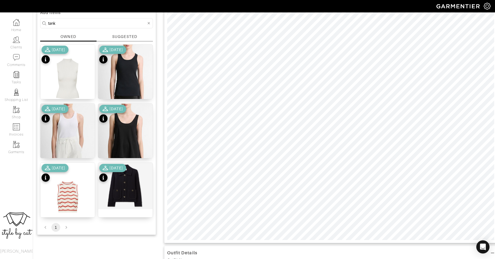
click at [138, 25] on input "tank" at bounding box center [97, 23] width 98 height 7
type input "t"
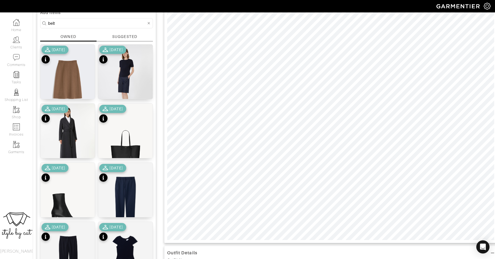
type input "belt"
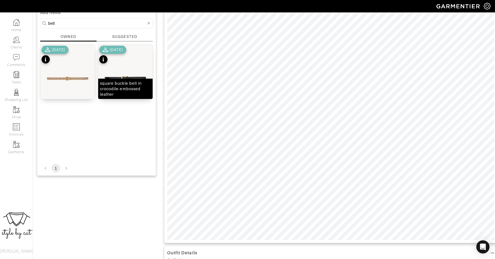
click at [129, 80] on div "square buckle belt in crocodile-embossed leather" at bounding box center [125, 89] width 54 height 20
click at [148, 21] on icon at bounding box center [149, 23] width 2 height 4
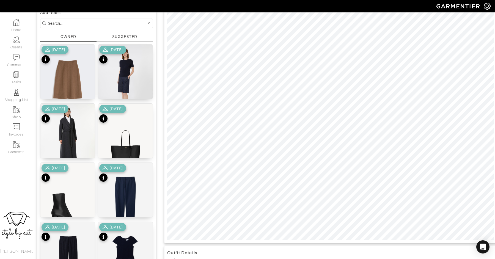
click at [133, 26] on input at bounding box center [97, 23] width 98 height 7
type input "shoe"
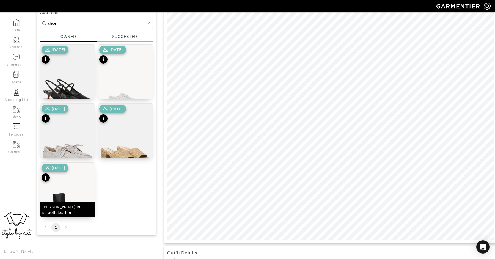
click at [71, 183] on img at bounding box center [67, 197] width 54 height 68
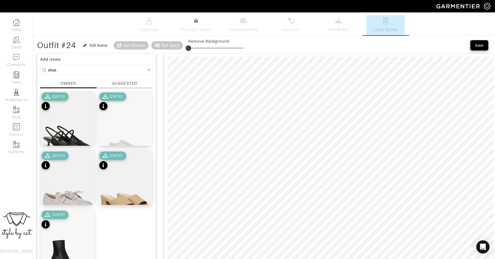
click at [480, 47] on div "Save" at bounding box center [478, 45] width 9 height 5
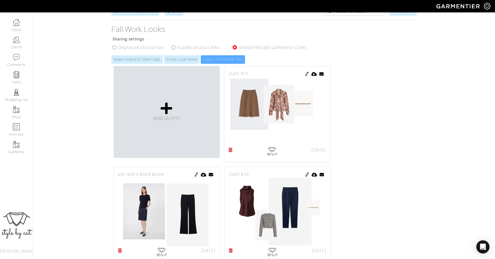
scroll to position [102, 0]
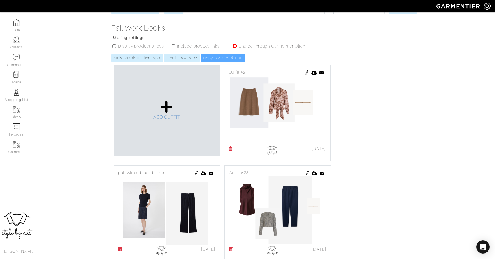
click at [168, 100] on icon at bounding box center [166, 106] width 12 height 13
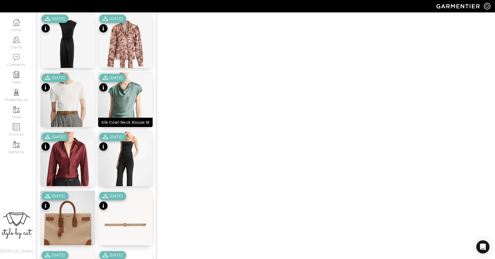
scroll to position [492, 0]
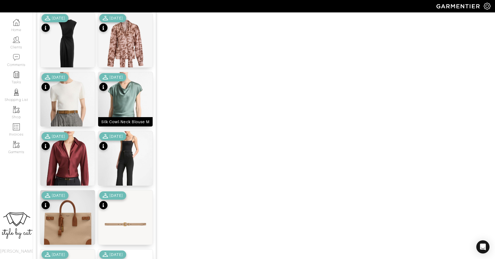
click at [127, 100] on img at bounding box center [125, 110] width 54 height 76
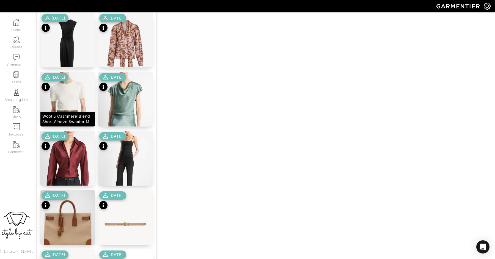
click at [72, 94] on img at bounding box center [67, 110] width 54 height 76
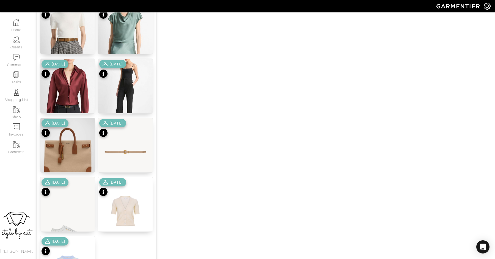
scroll to position [565, 0]
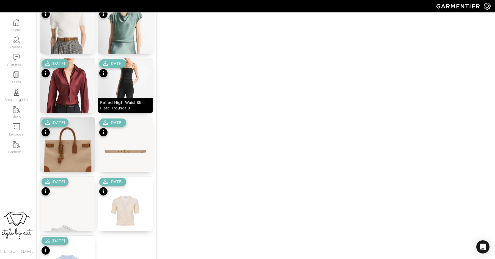
click at [123, 84] on img at bounding box center [125, 96] width 54 height 76
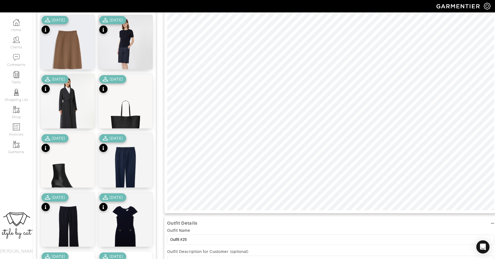
scroll to position [76, 0]
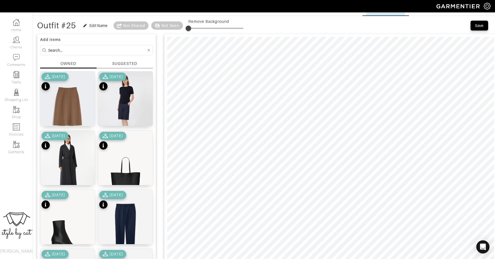
scroll to position [6, 0]
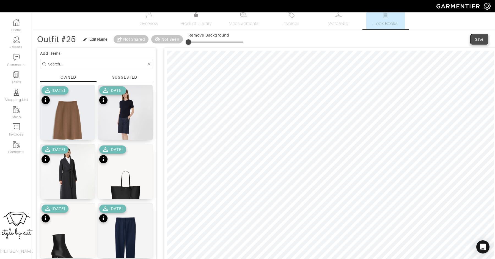
click at [475, 41] on div "Save" at bounding box center [478, 39] width 9 height 5
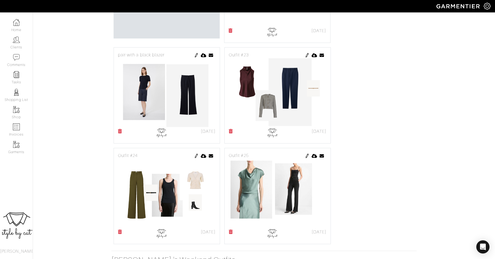
scroll to position [265, 0]
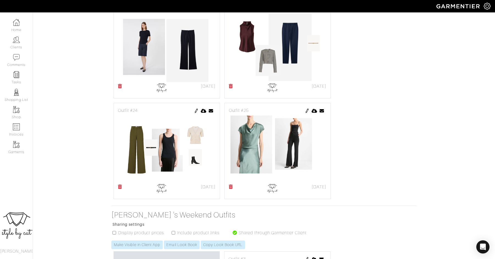
click at [305, 109] on img at bounding box center [307, 111] width 4 height 4
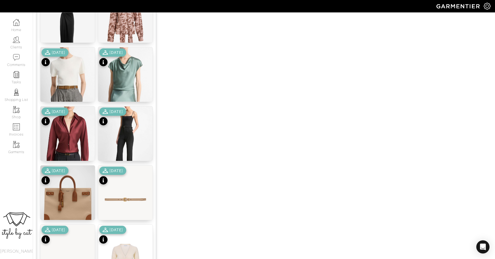
scroll to position [639, 0]
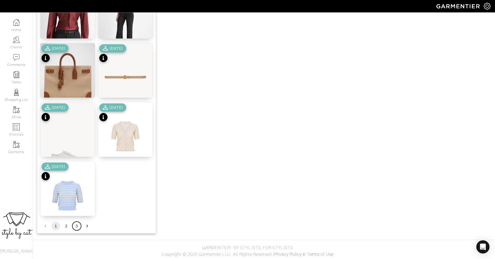
click at [78, 224] on button "3" at bounding box center [76, 225] width 9 height 9
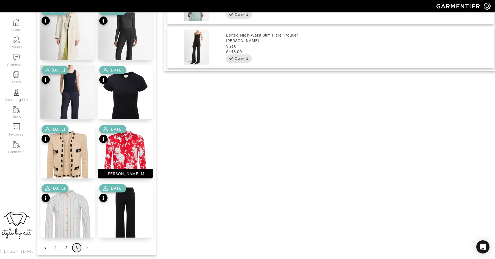
scroll to position [402, 0]
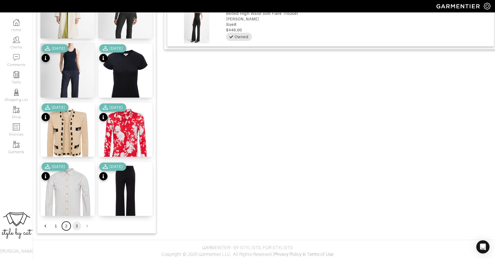
click at [65, 226] on button "2" at bounding box center [66, 225] width 9 height 9
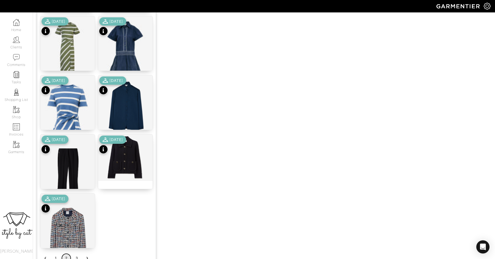
scroll to position [639, 0]
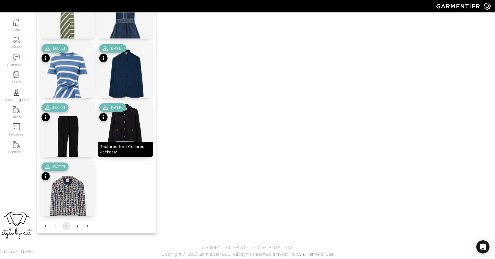
click at [132, 113] on img at bounding box center [125, 125] width 54 height 46
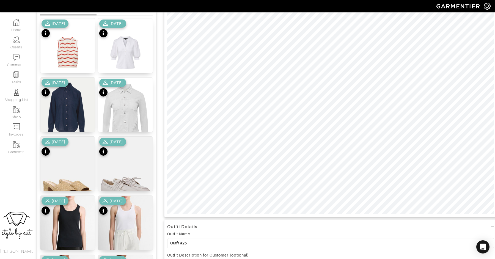
scroll to position [73, 0]
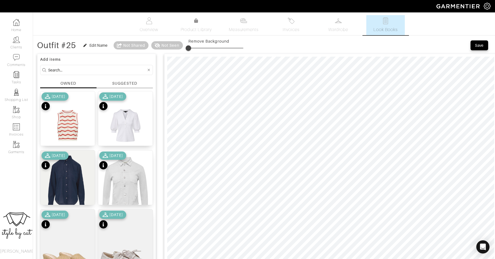
click at [74, 69] on input at bounding box center [97, 69] width 98 height 7
type input "shoe"
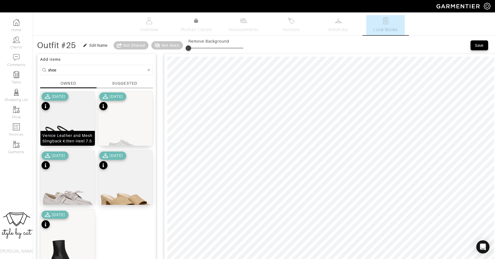
click at [62, 127] on img at bounding box center [67, 129] width 54 height 76
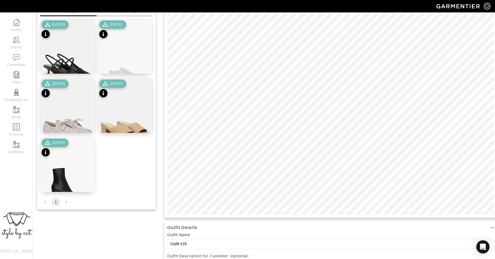
scroll to position [55, 0]
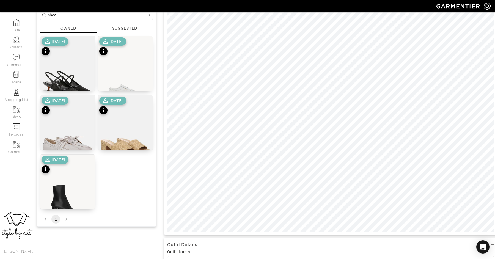
click at [424, 235] on div "Outfit Details Outfit Name Outfit #25 Outfit Description for Customer (optional…" at bounding box center [330, 240] width 333 height 489
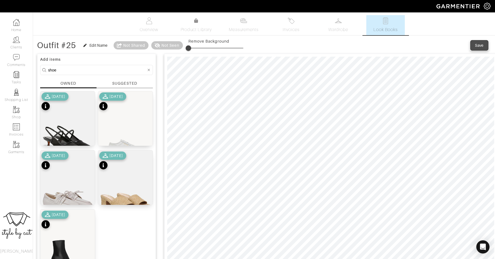
click at [481, 45] on div "Save" at bounding box center [478, 45] width 9 height 5
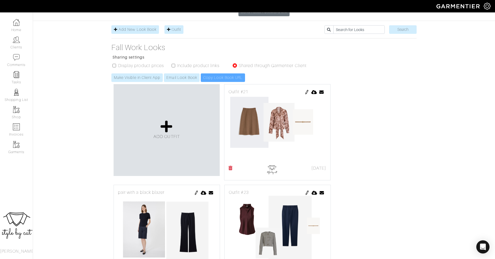
scroll to position [78, 0]
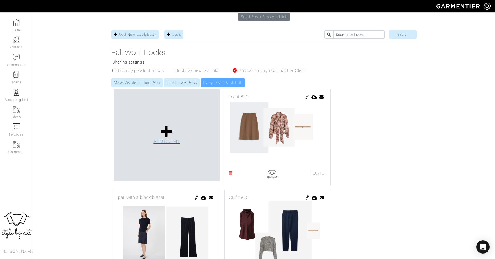
click at [171, 125] on icon at bounding box center [166, 131] width 12 height 13
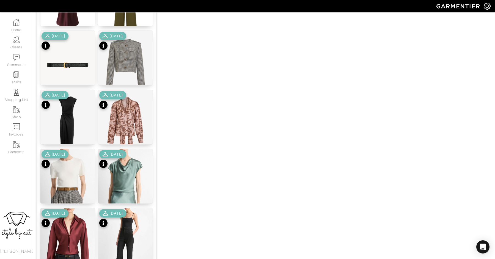
scroll to position [482, 0]
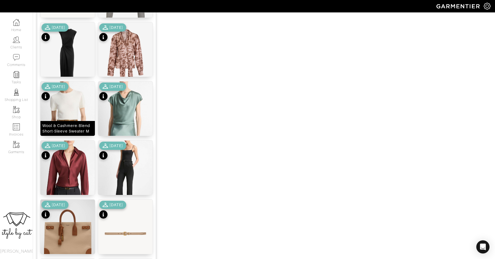
click at [73, 113] on img at bounding box center [67, 119] width 54 height 76
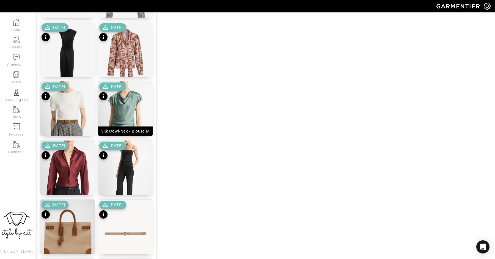
scroll to position [102, 0]
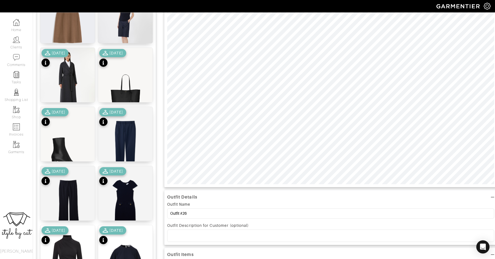
click at [130, 117] on img at bounding box center [125, 150] width 54 height 87
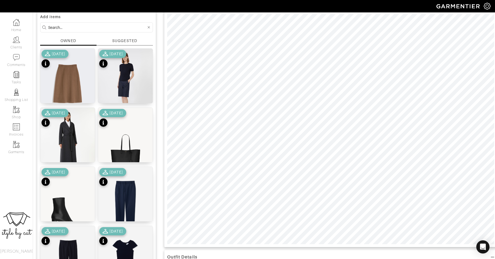
scroll to position [0, 0]
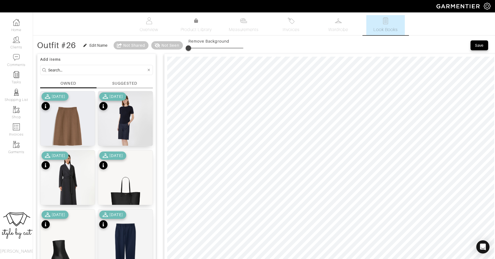
click at [111, 68] on input at bounding box center [97, 69] width 98 height 7
type input "belt"
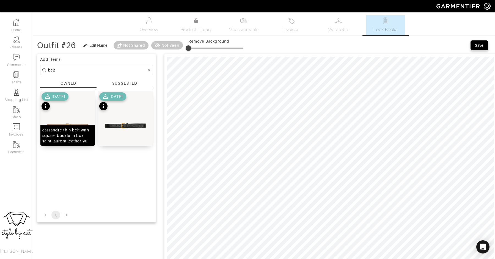
click at [74, 107] on img at bounding box center [67, 125] width 54 height 68
click at [148, 70] on icon at bounding box center [149, 70] width 2 height 2
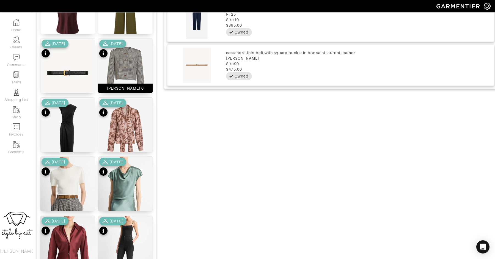
click at [124, 69] on img at bounding box center [125, 72] width 54 height 68
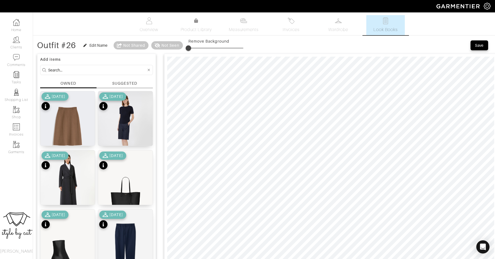
scroll to position [3, 0]
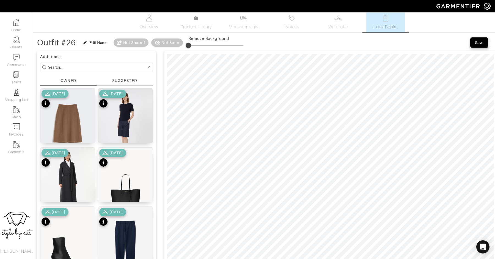
click at [480, 43] on div "Save" at bounding box center [478, 42] width 9 height 5
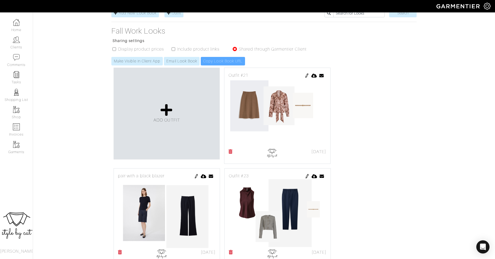
scroll to position [88, 0]
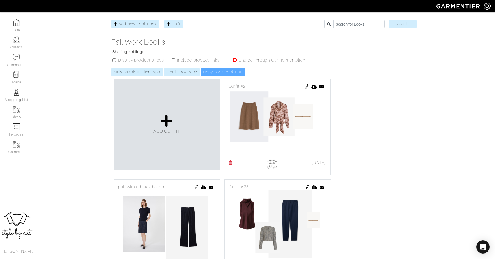
click at [152, 85] on div "ADD OUTFIT" at bounding box center [166, 125] width 106 height 92
click at [165, 114] on icon at bounding box center [166, 120] width 12 height 13
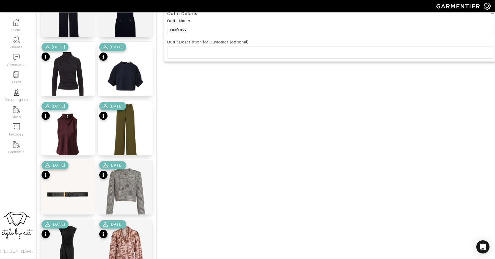
scroll to position [269, 0]
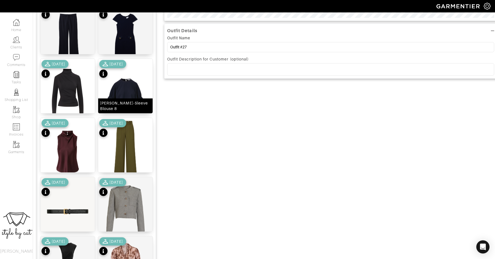
click at [126, 83] on img at bounding box center [125, 93] width 54 height 68
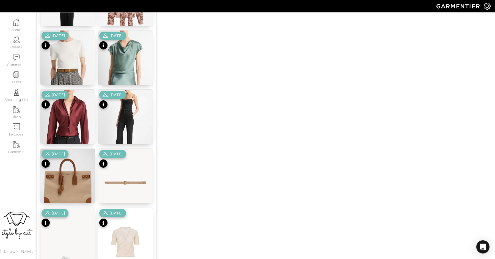
scroll to position [639, 0]
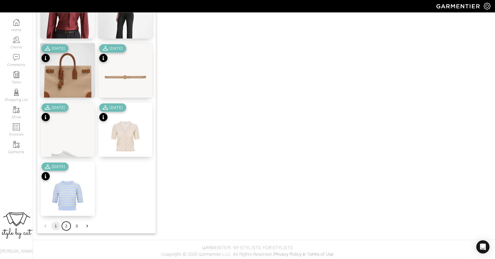
click at [65, 227] on button "2" at bounding box center [66, 225] width 9 height 9
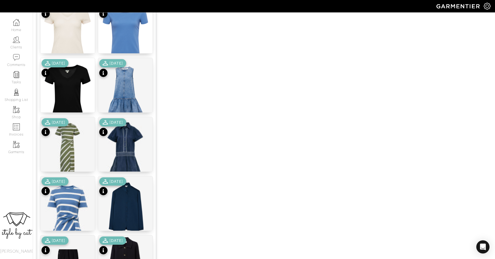
scroll to position [585, 0]
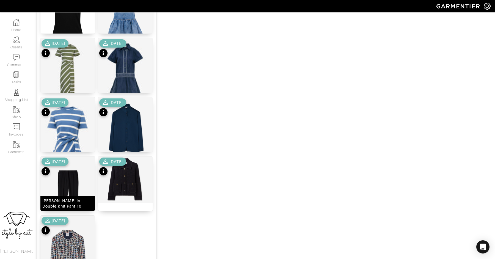
click at [73, 176] on img at bounding box center [67, 199] width 54 height 87
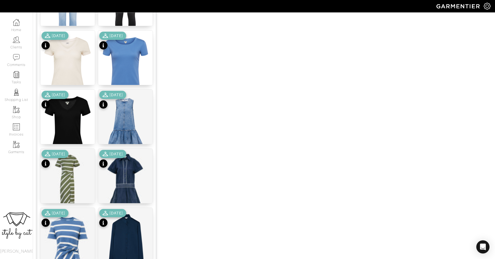
scroll to position [639, 0]
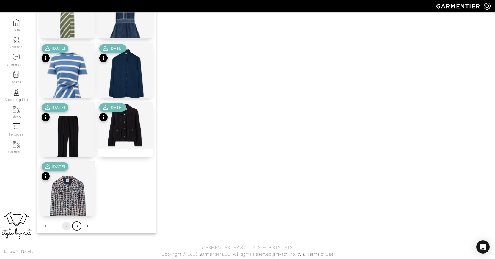
click at [77, 225] on button "3" at bounding box center [76, 225] width 9 height 9
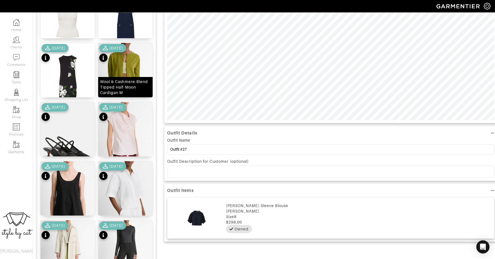
scroll to position [402, 0]
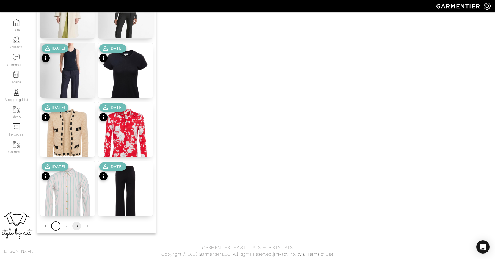
click at [55, 226] on button "1" at bounding box center [55, 225] width 9 height 9
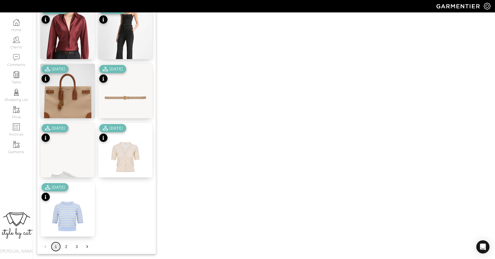
scroll to position [639, 0]
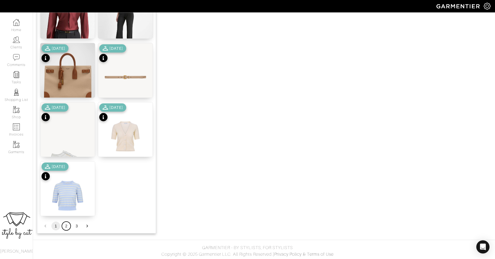
click at [64, 228] on button "2" at bounding box center [66, 225] width 9 height 9
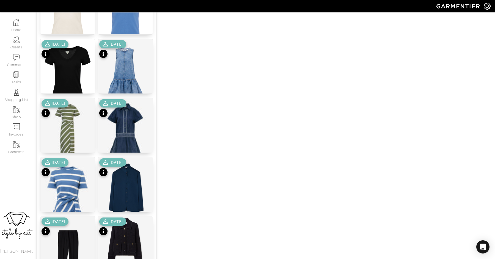
scroll to position [524, 0]
